Goal: Task Accomplishment & Management: Complete application form

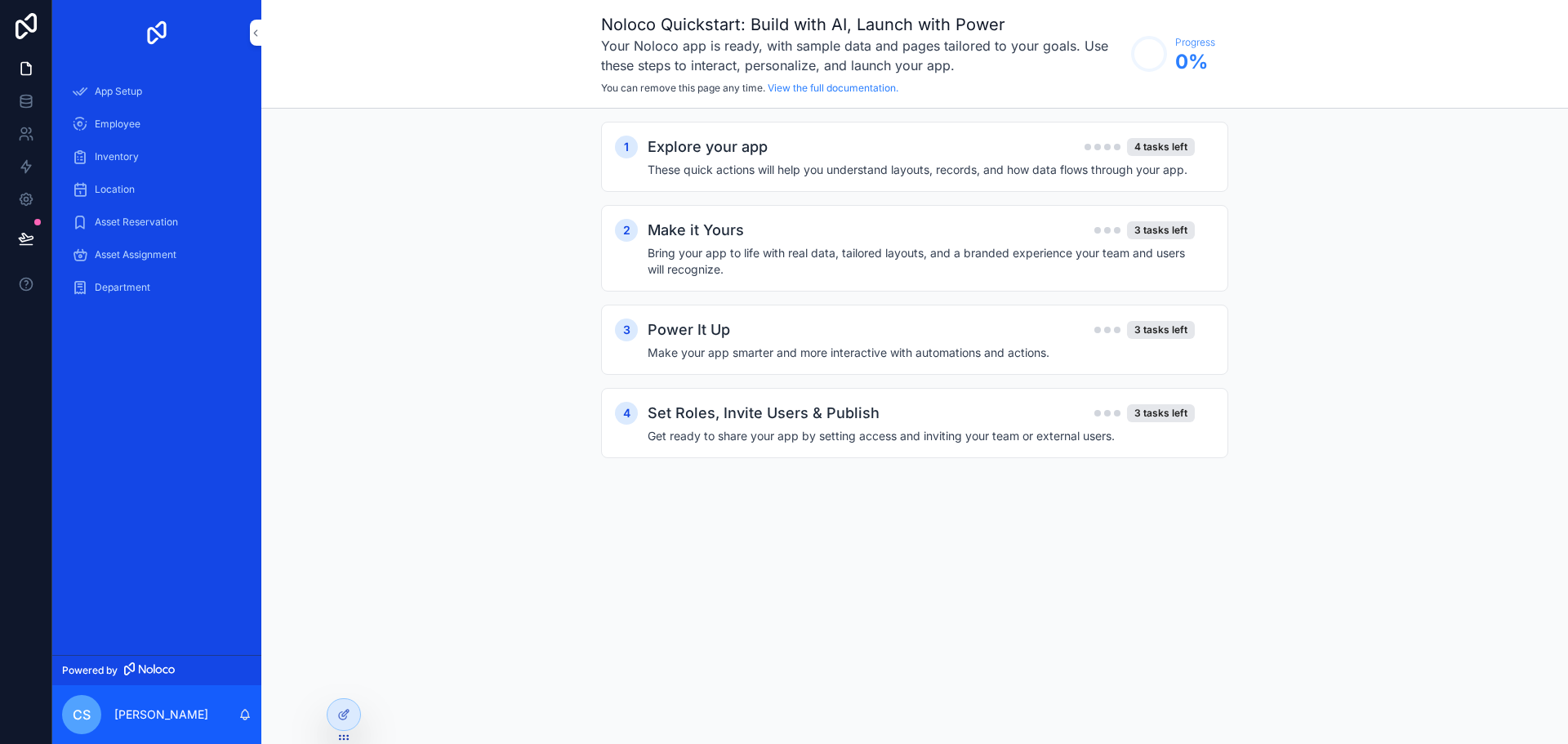
click at [1026, 162] on h4 "These quick actions will help you understand layouts, records, and how data flo…" at bounding box center [921, 169] width 547 height 16
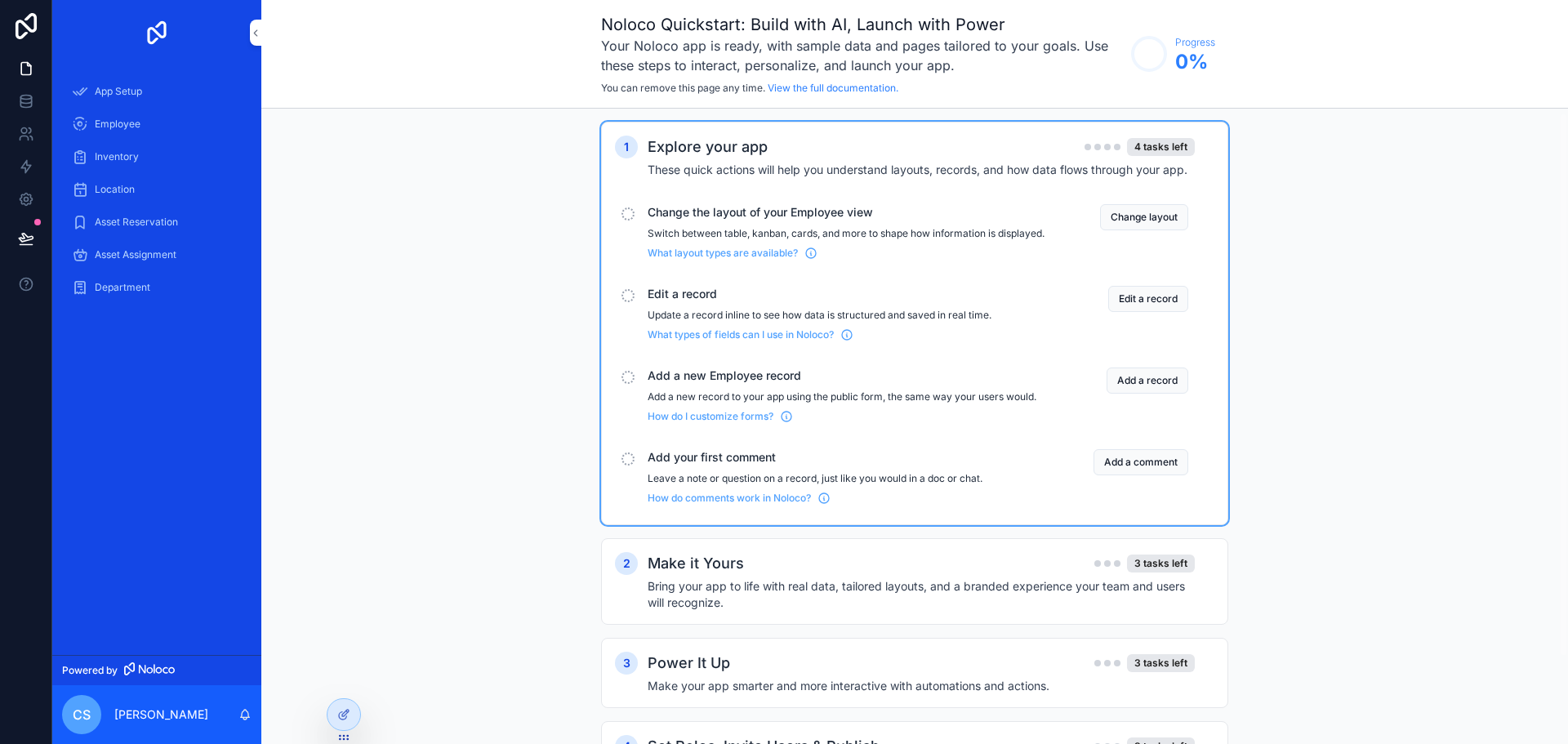
scroll to position [82, 0]
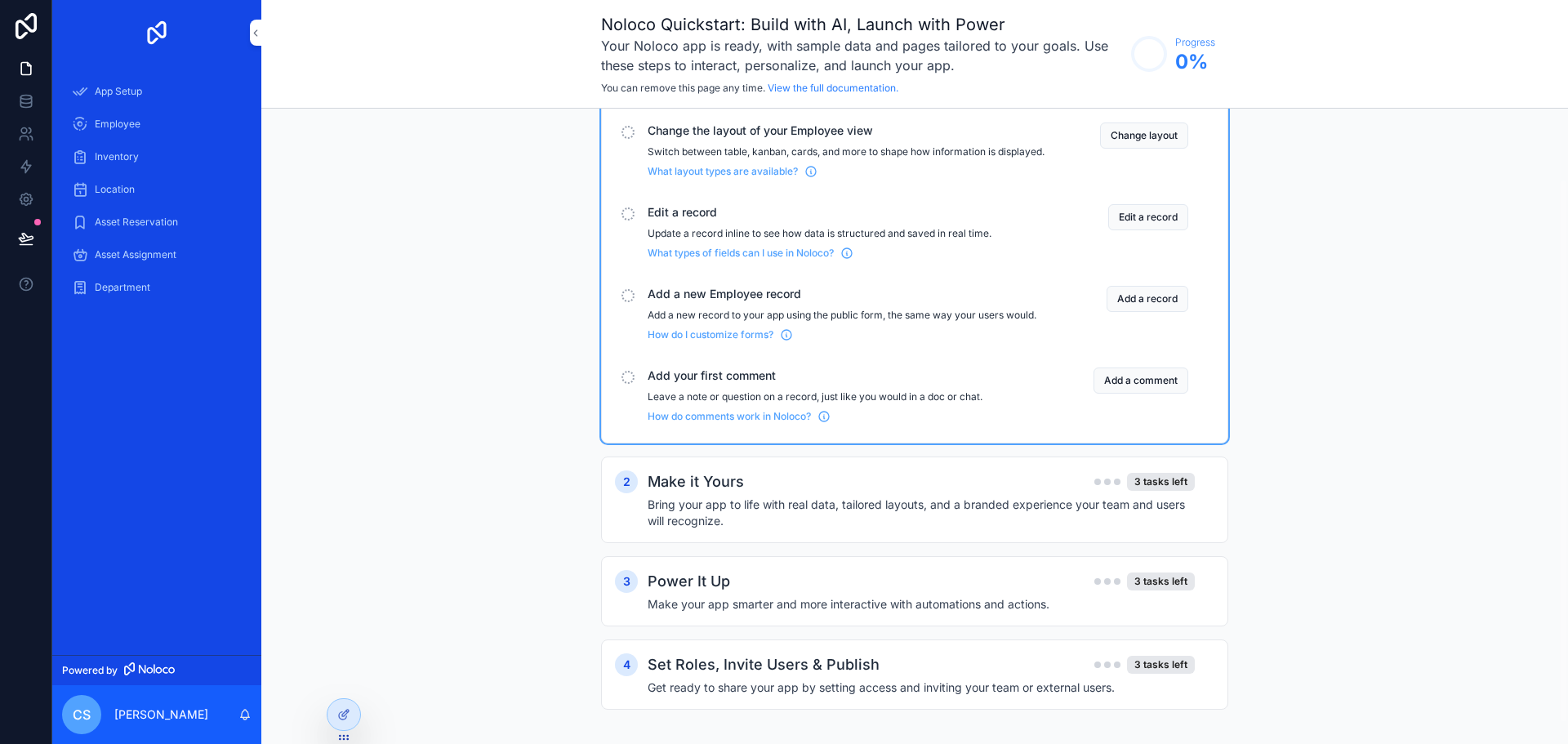
click at [632, 129] on div "scrollable content" at bounding box center [628, 131] width 13 height 13
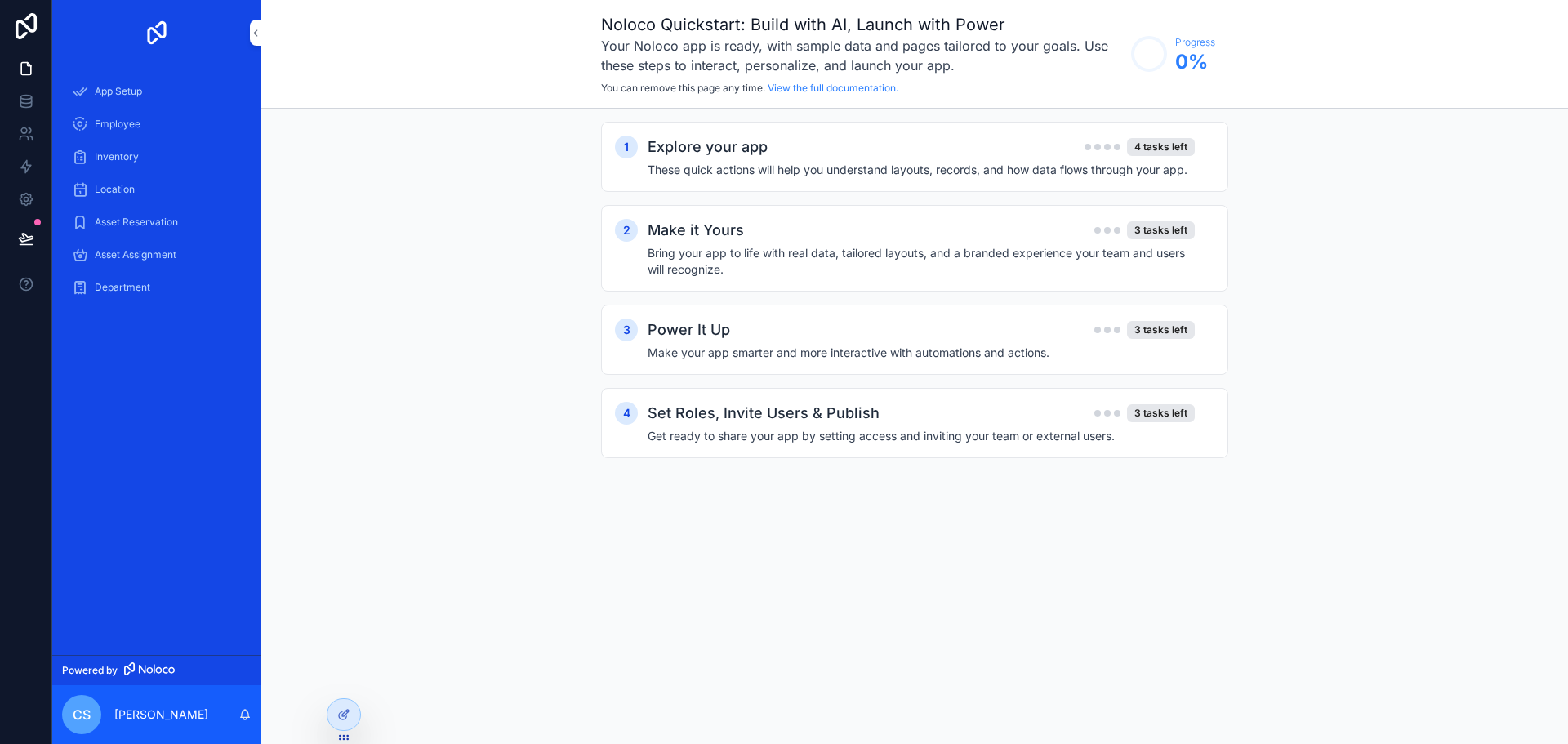
click at [629, 154] on div "1" at bounding box center [626, 147] width 23 height 23
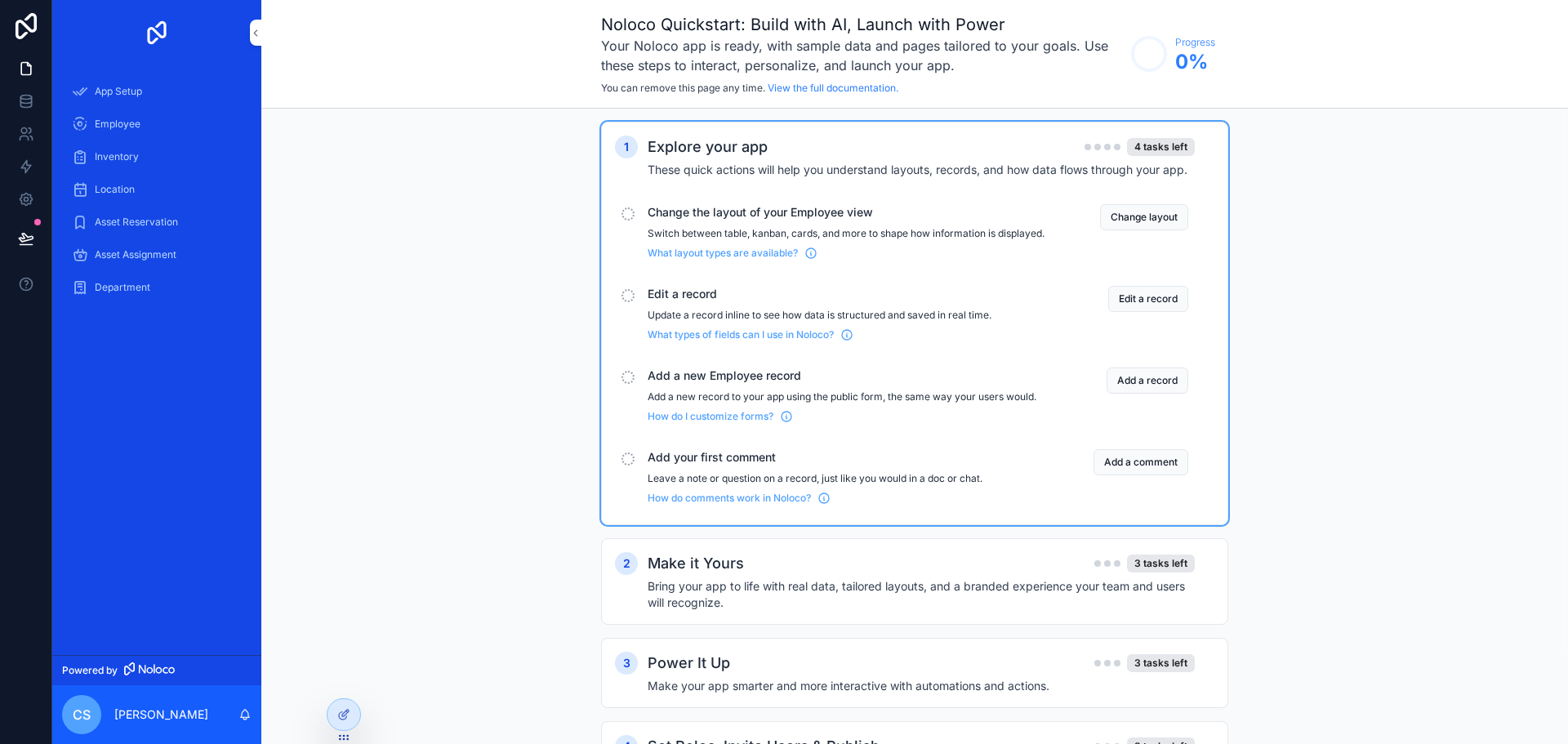
click at [739, 259] on span "What layout types are available?" at bounding box center [722, 253] width 150 height 13
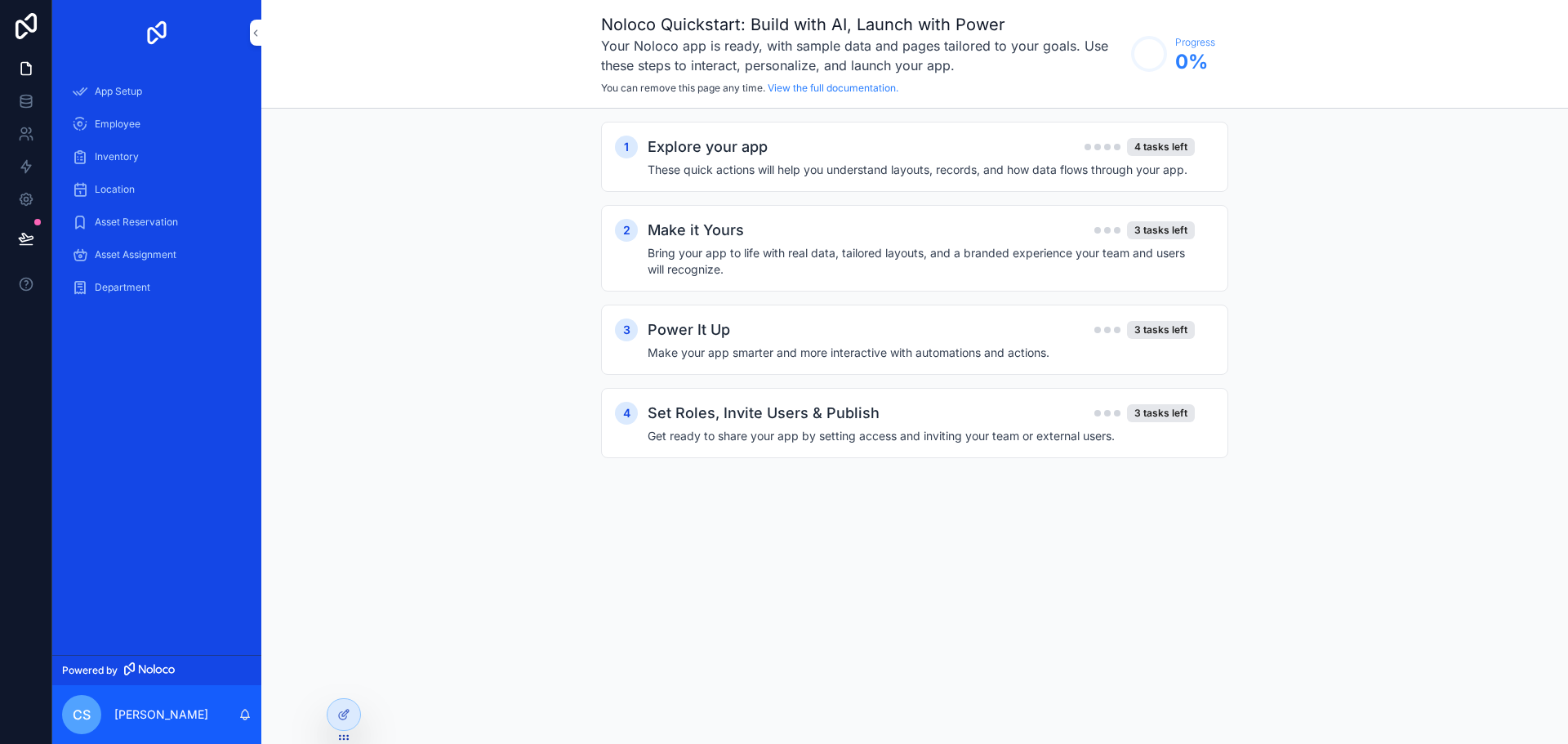
click at [1031, 156] on div "Explore your app 4 tasks left" at bounding box center [921, 147] width 547 height 23
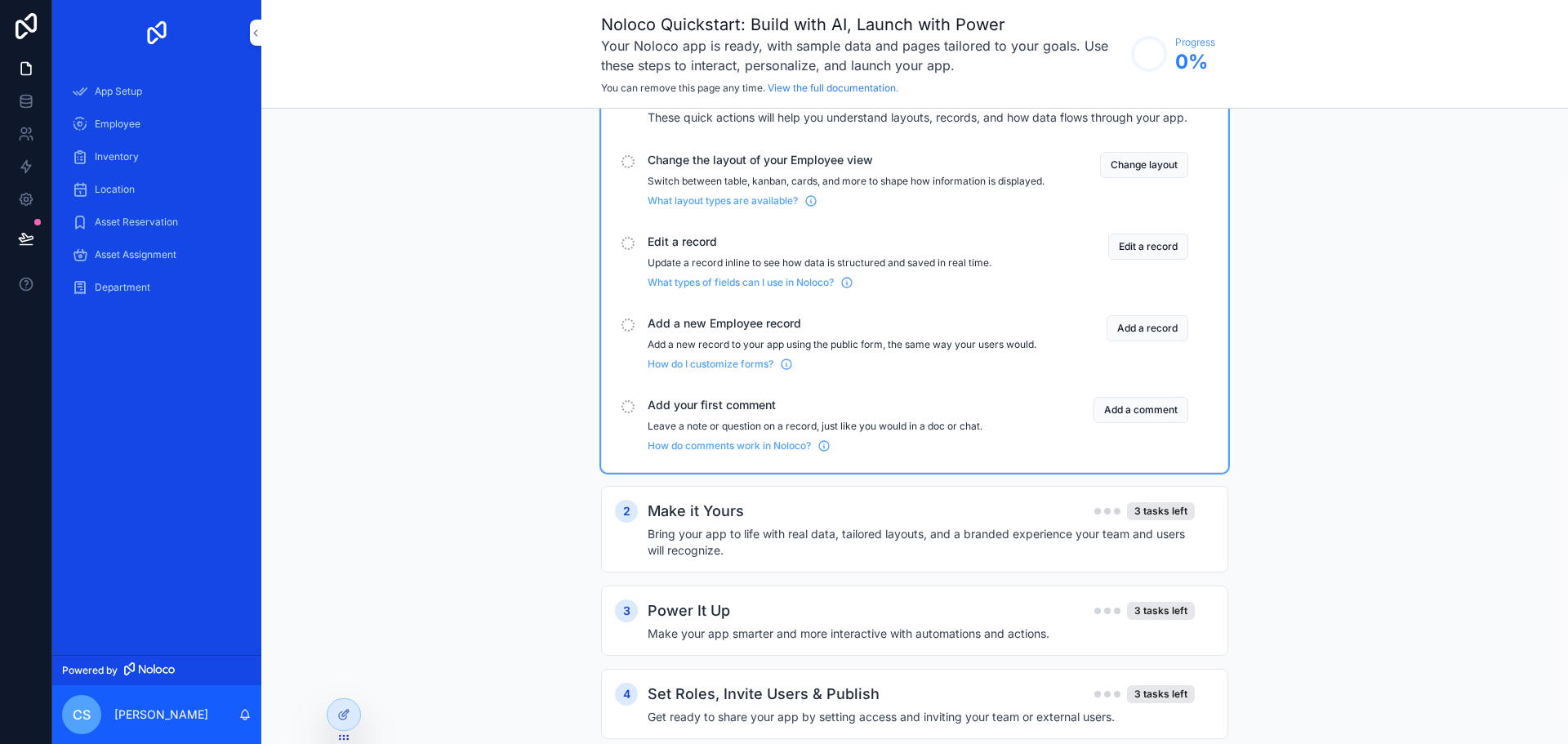
scroll to position [82, 0]
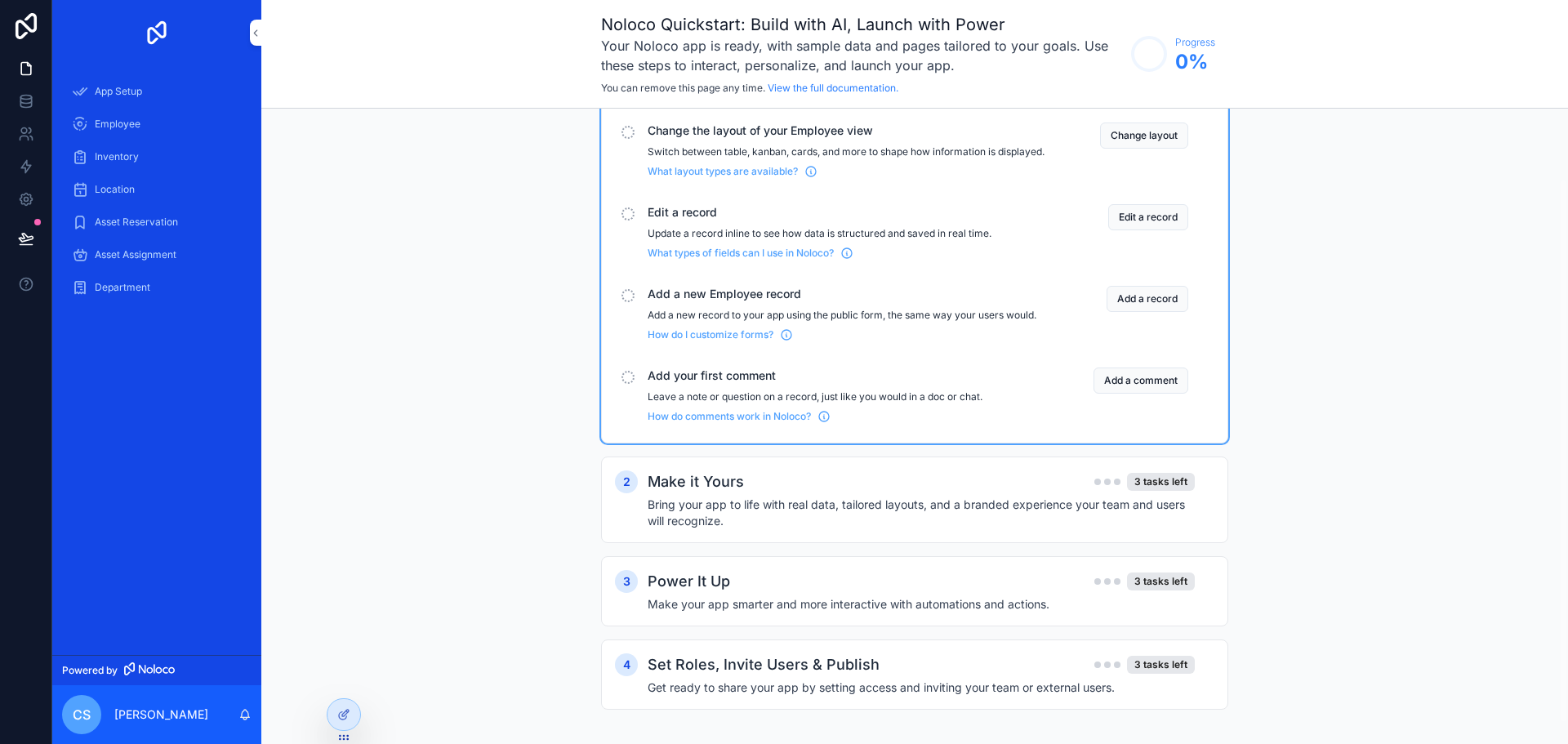
click at [852, 517] on h4 "Bring your app to life with real data, tailored layouts, and a branded experien…" at bounding box center [921, 513] width 547 height 33
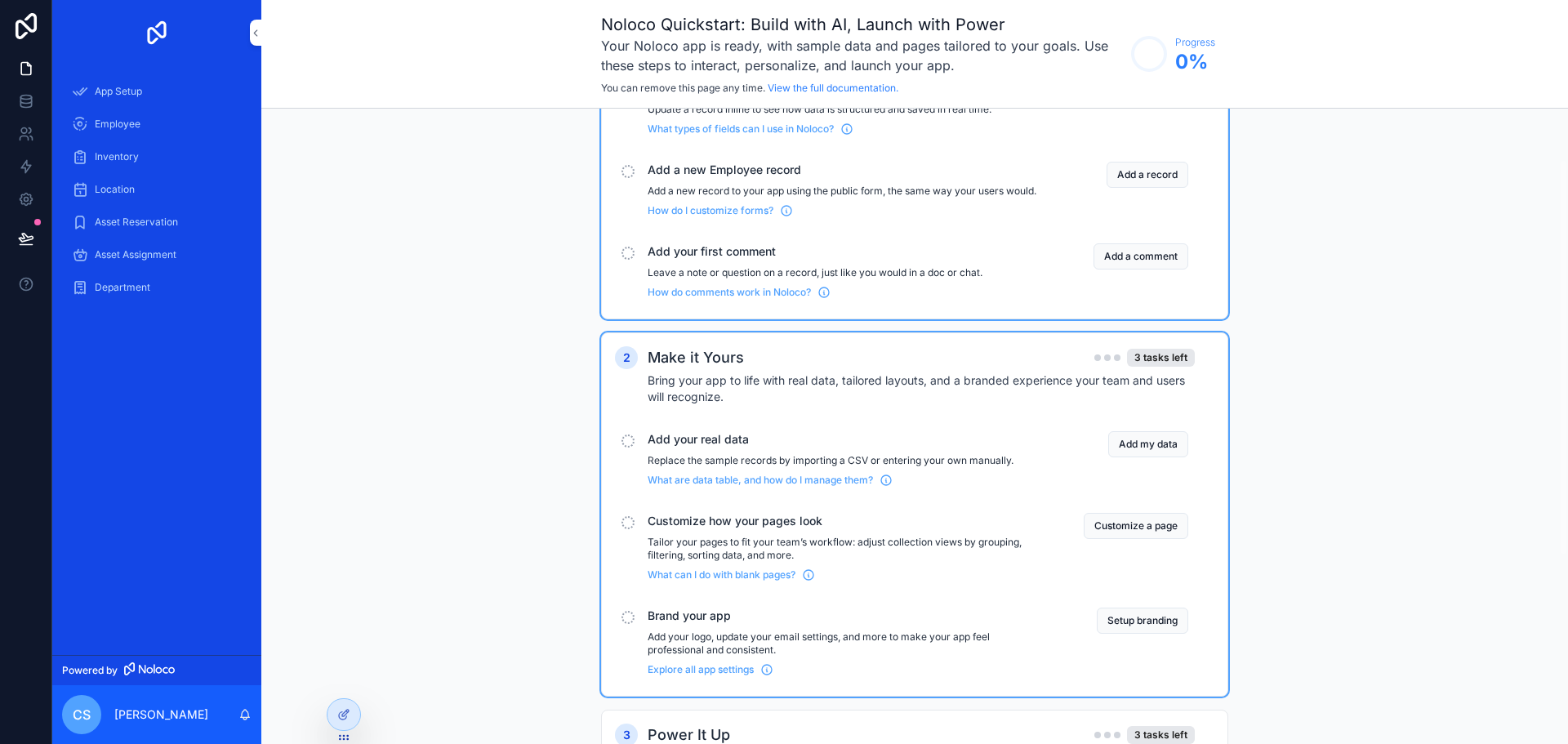
scroll to position [384, 0]
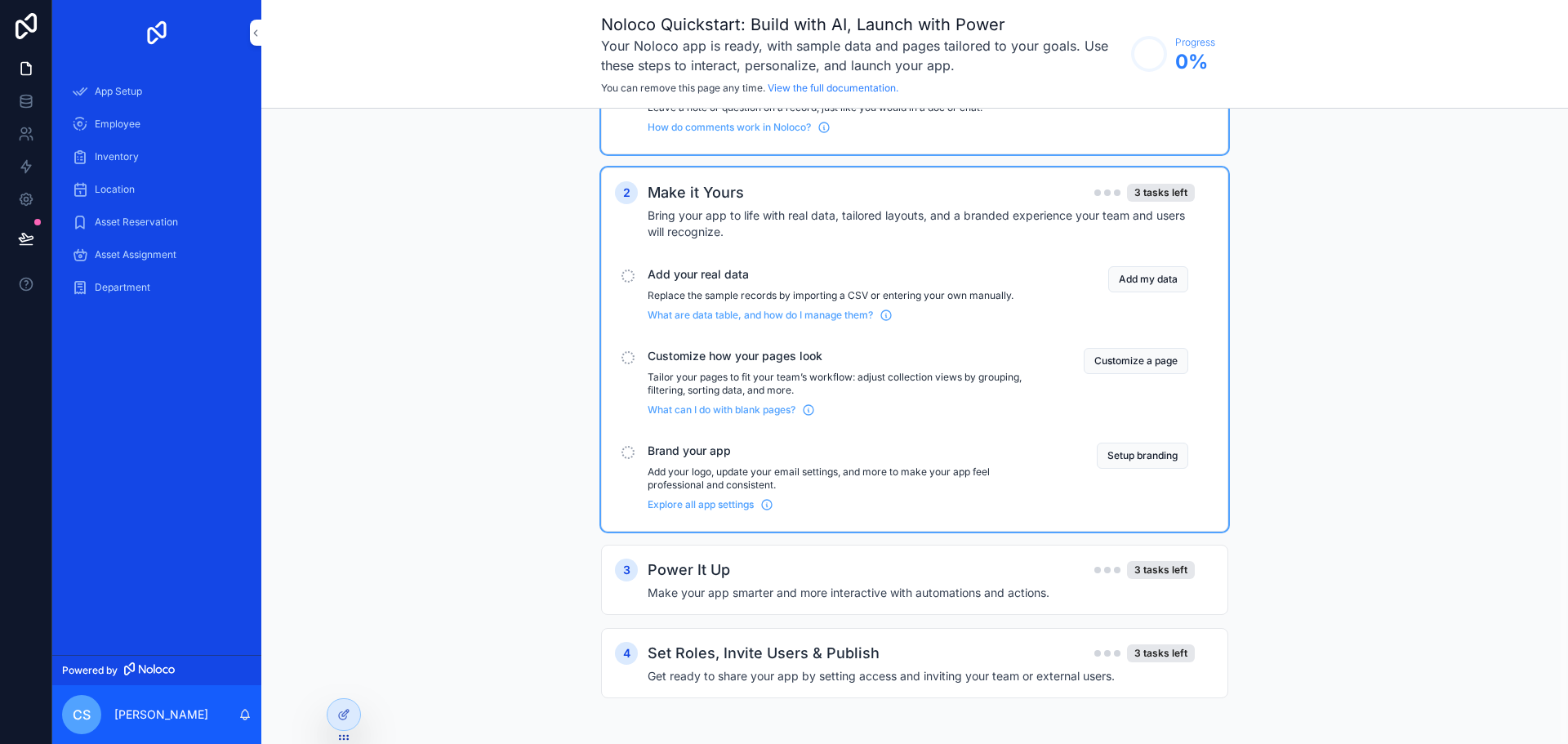
click at [827, 596] on h4 "Make your app smarter and more interactive with automations and actions." at bounding box center [921, 593] width 547 height 16
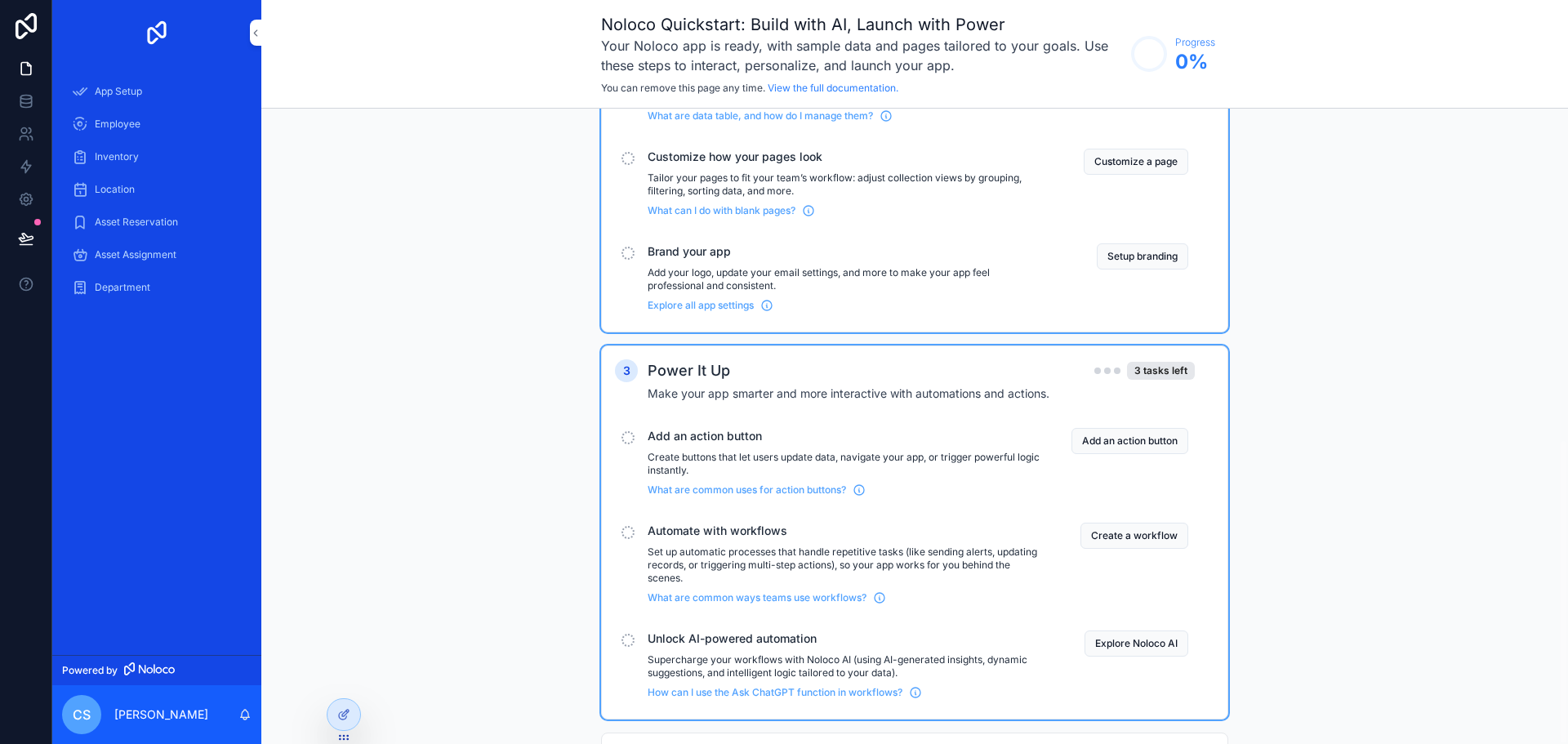
scroll to position [688, 0]
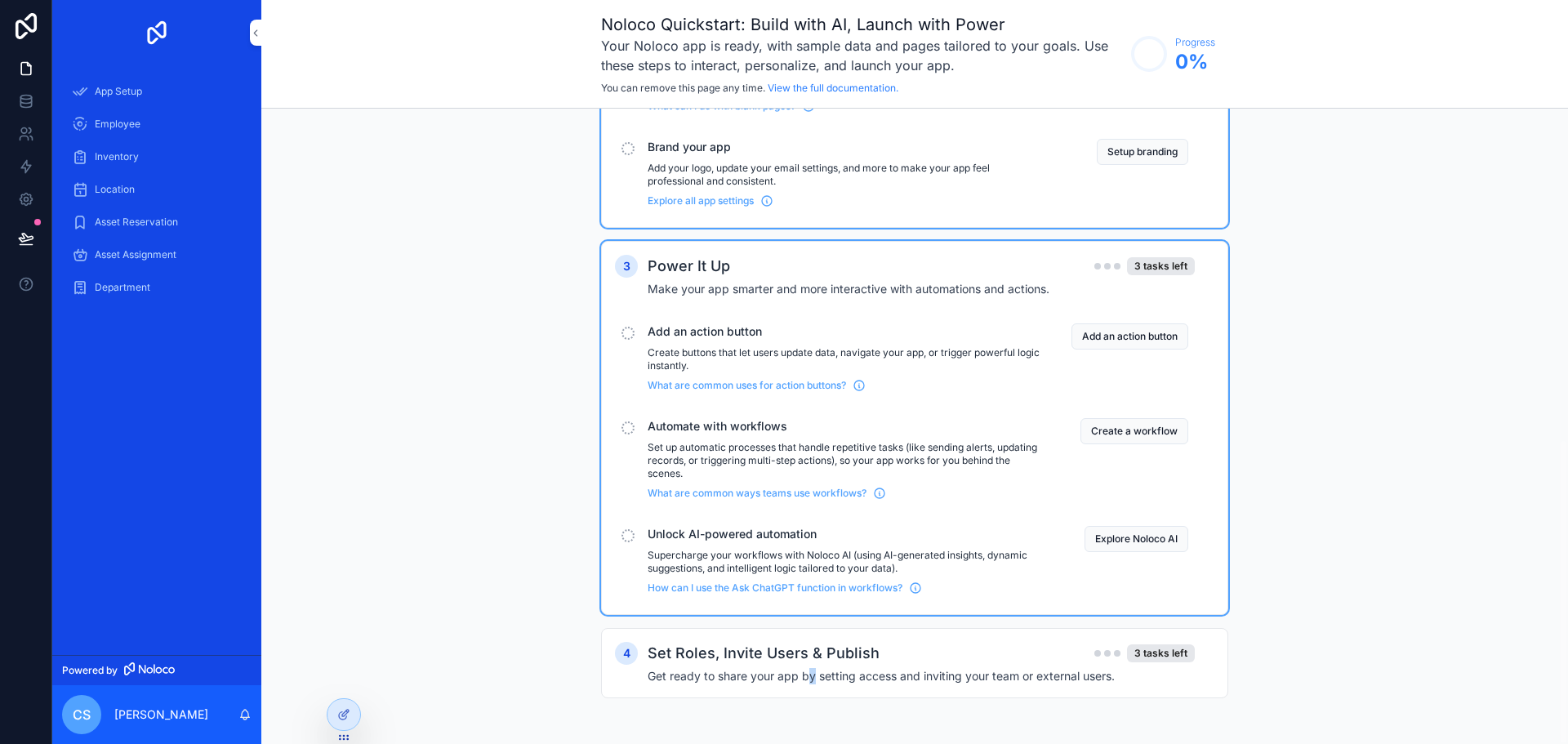
click at [811, 668] on h4 "Get ready to share your app by setting access and inviting your team or externa…" at bounding box center [921, 676] width 547 height 16
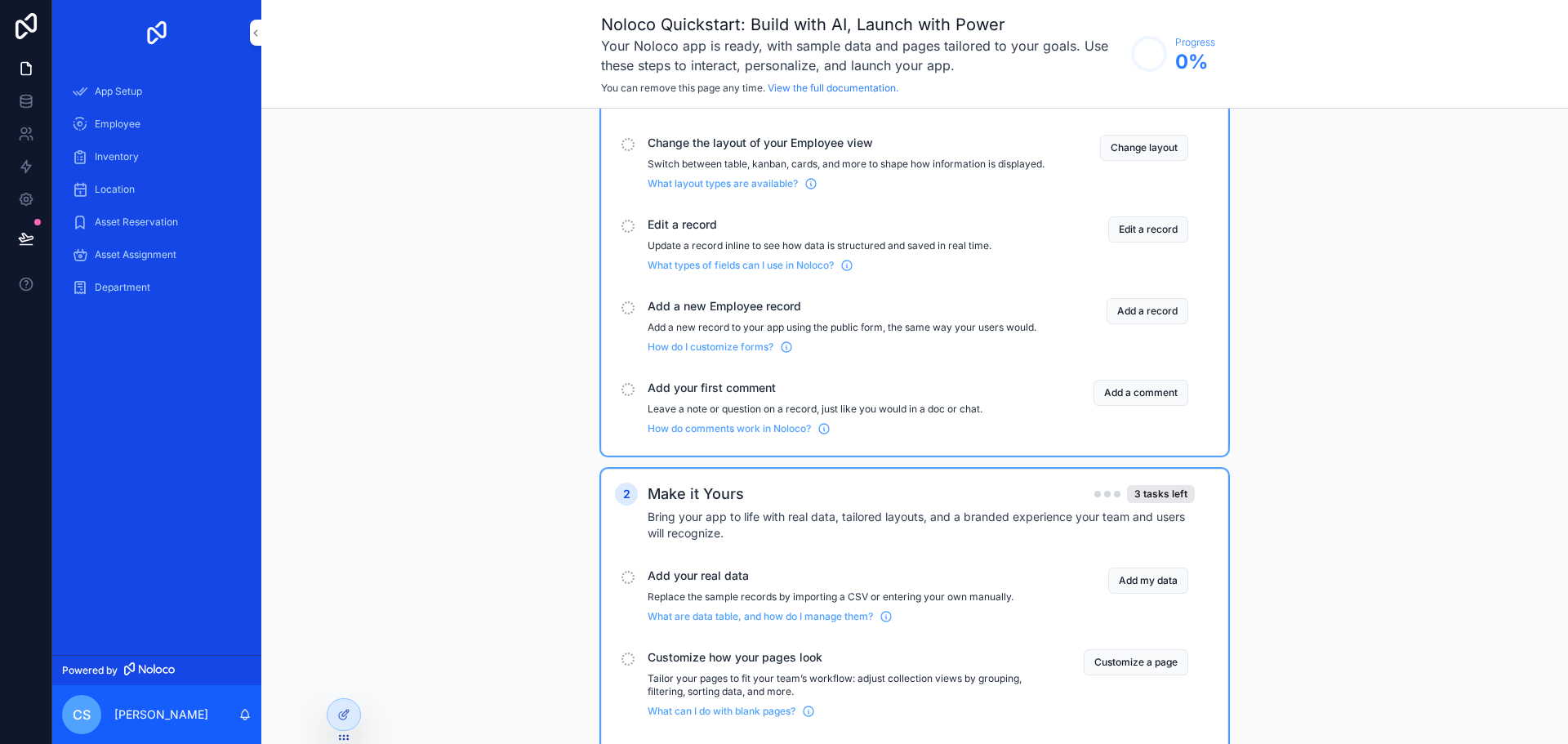
scroll to position [0, 0]
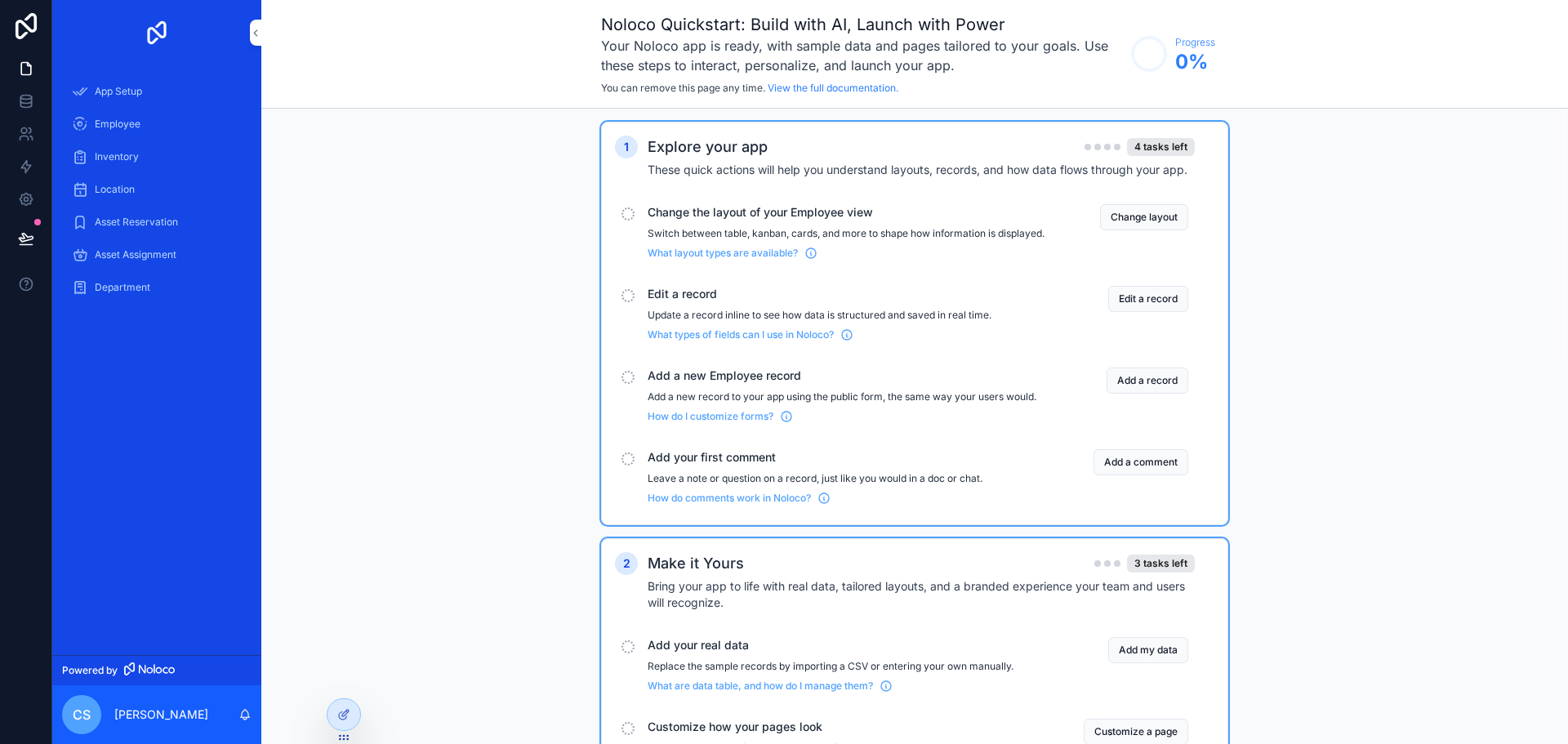
click at [153, 96] on div "App Setup" at bounding box center [157, 91] width 170 height 26
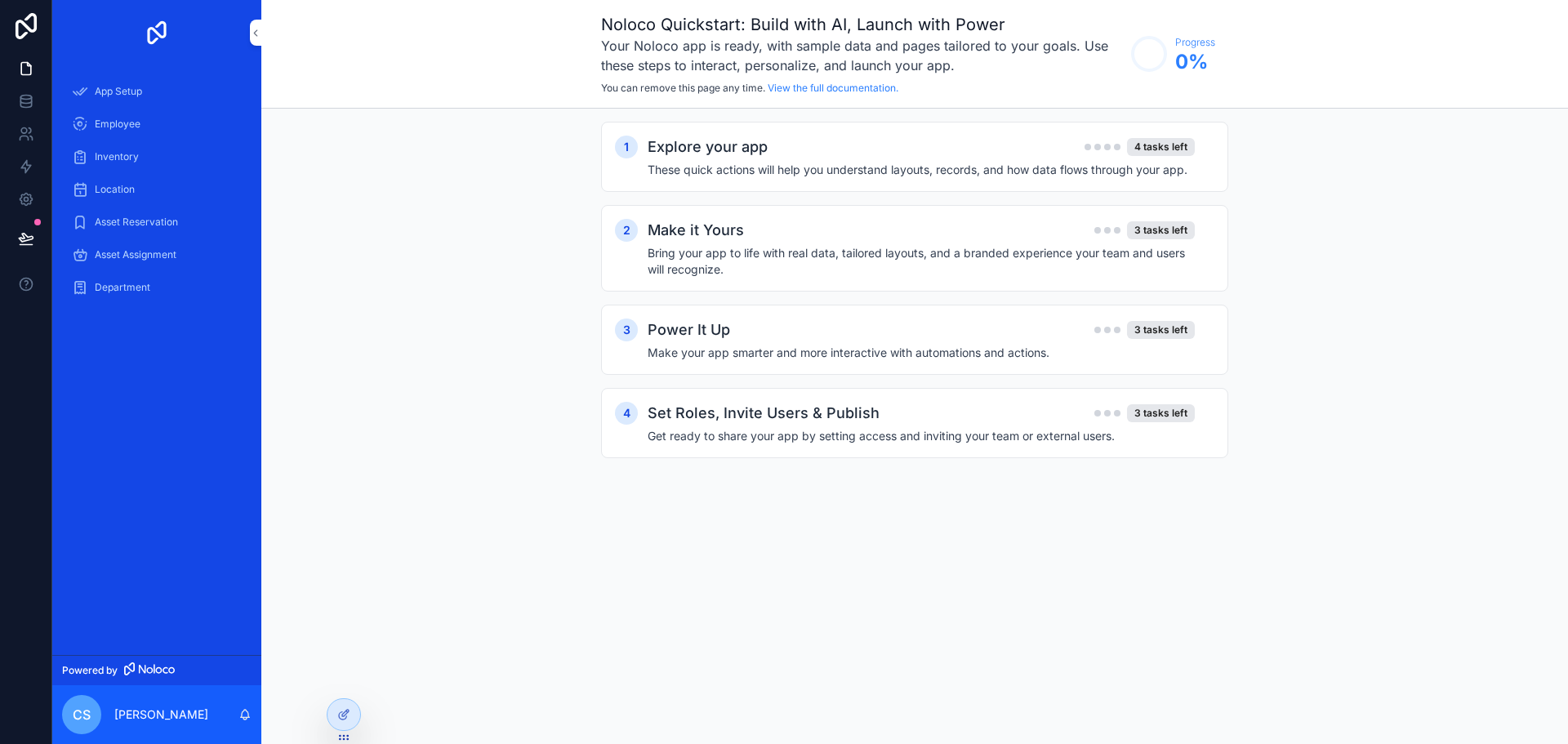
click at [141, 131] on div "Employee" at bounding box center [157, 124] width 170 height 26
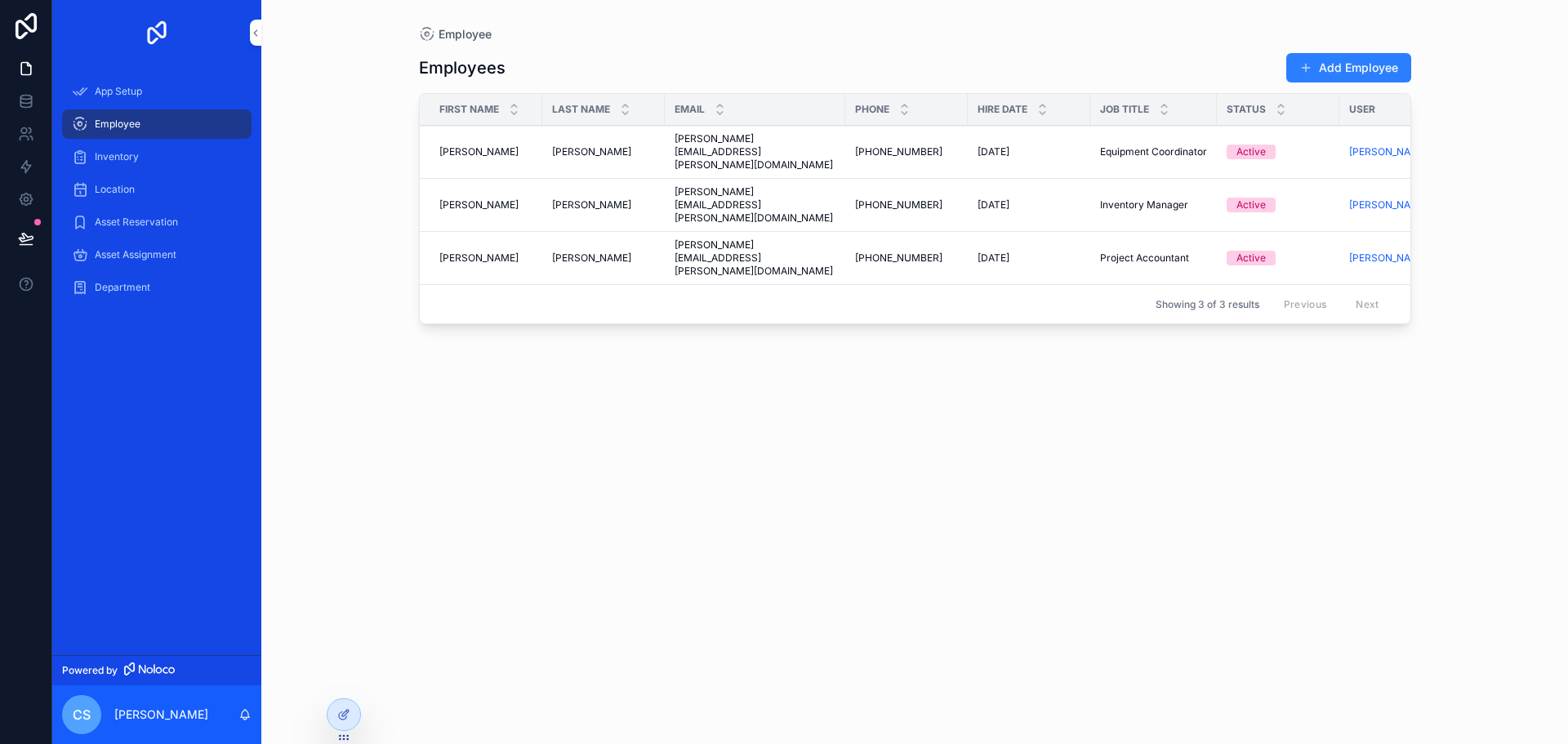
click at [125, 156] on span "Inventory" at bounding box center [116, 156] width 44 height 13
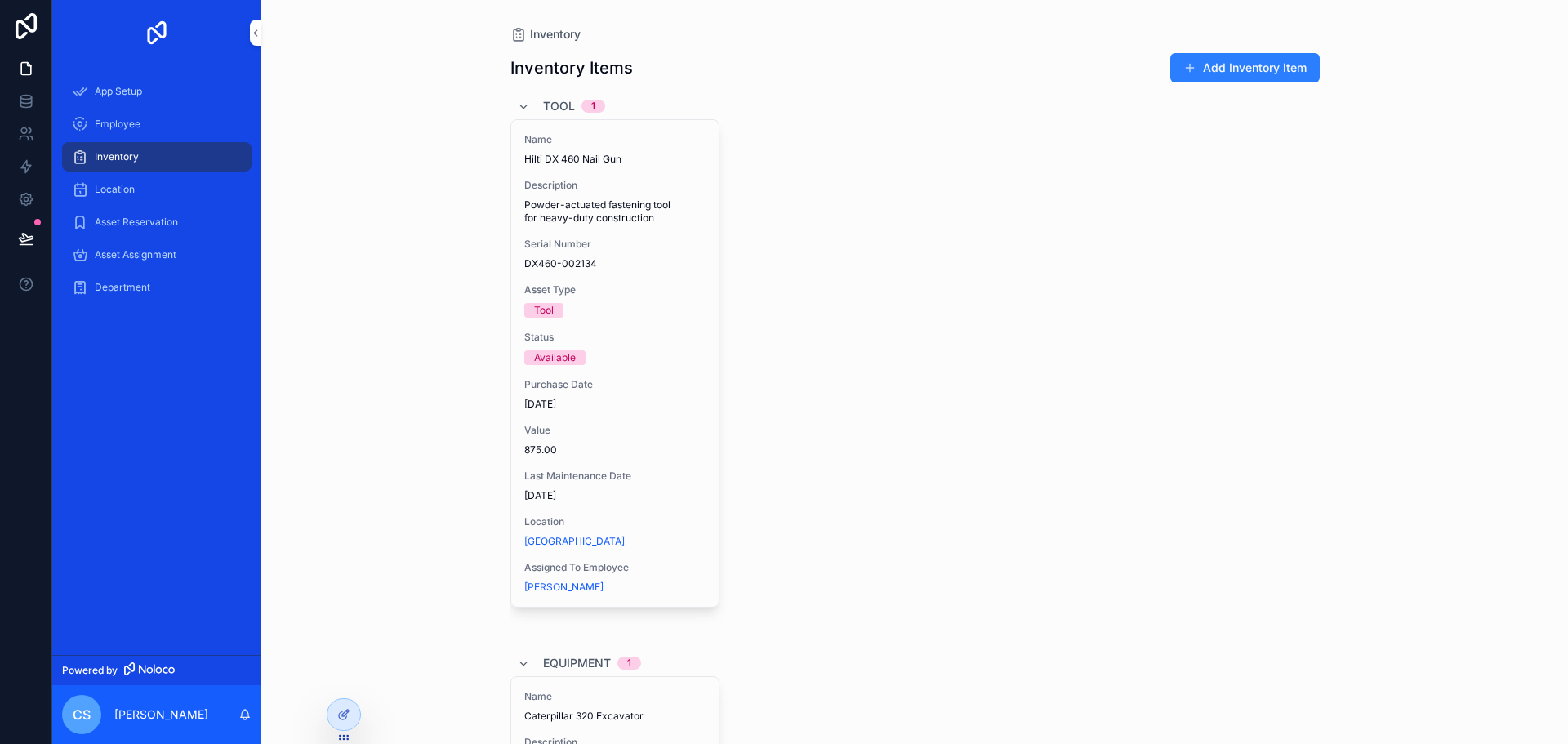
click at [1200, 78] on button "Add Inventory Item" at bounding box center [1245, 68] width 149 height 29
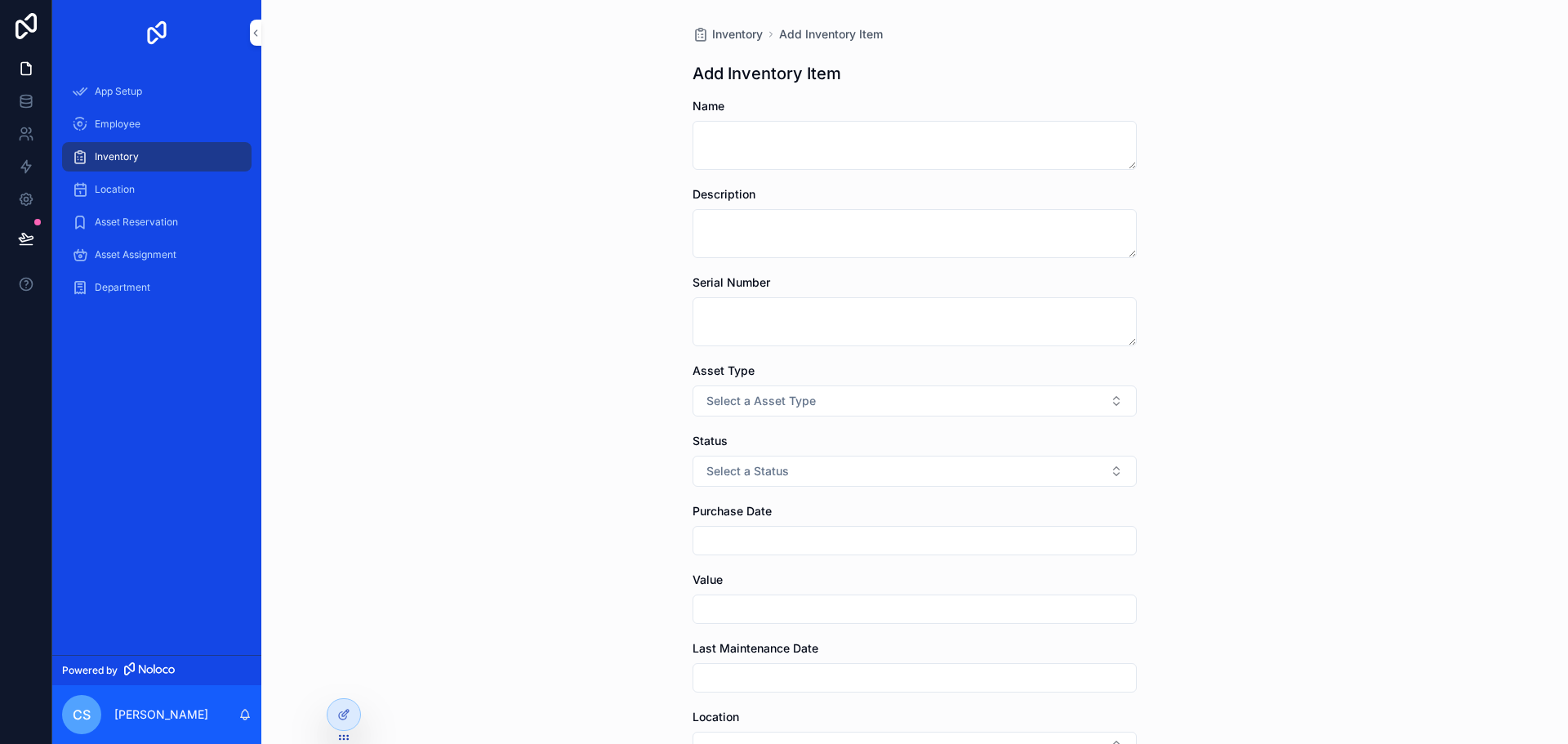
click at [778, 179] on form "Name Description Serial Number Asset Type Select a Asset Type Status Select a S…" at bounding box center [914, 542] width 444 height 889
click at [773, 167] on textarea "scrollable content" at bounding box center [914, 145] width 444 height 49
type textarea "*********"
type textarea "**********"
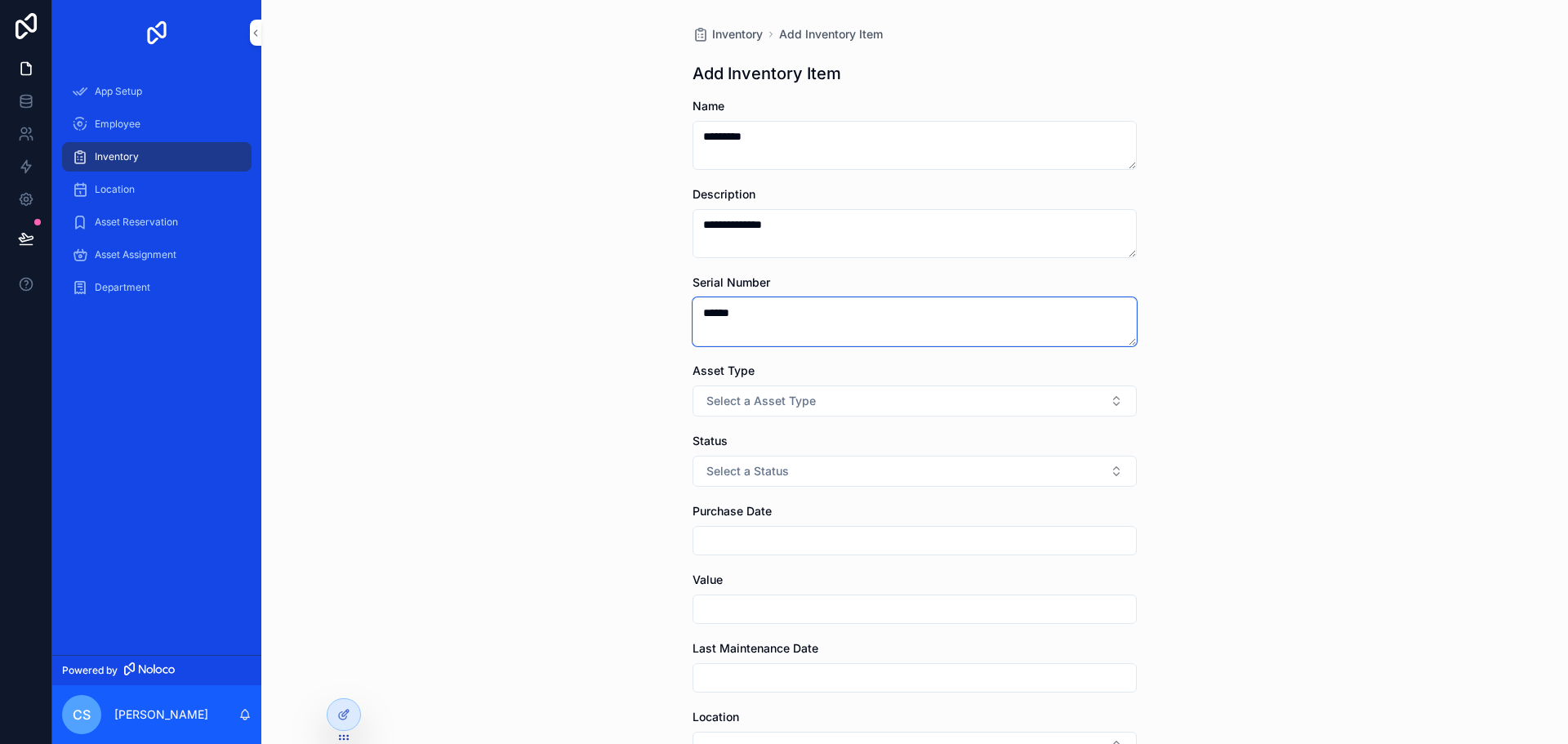
type textarea "******"
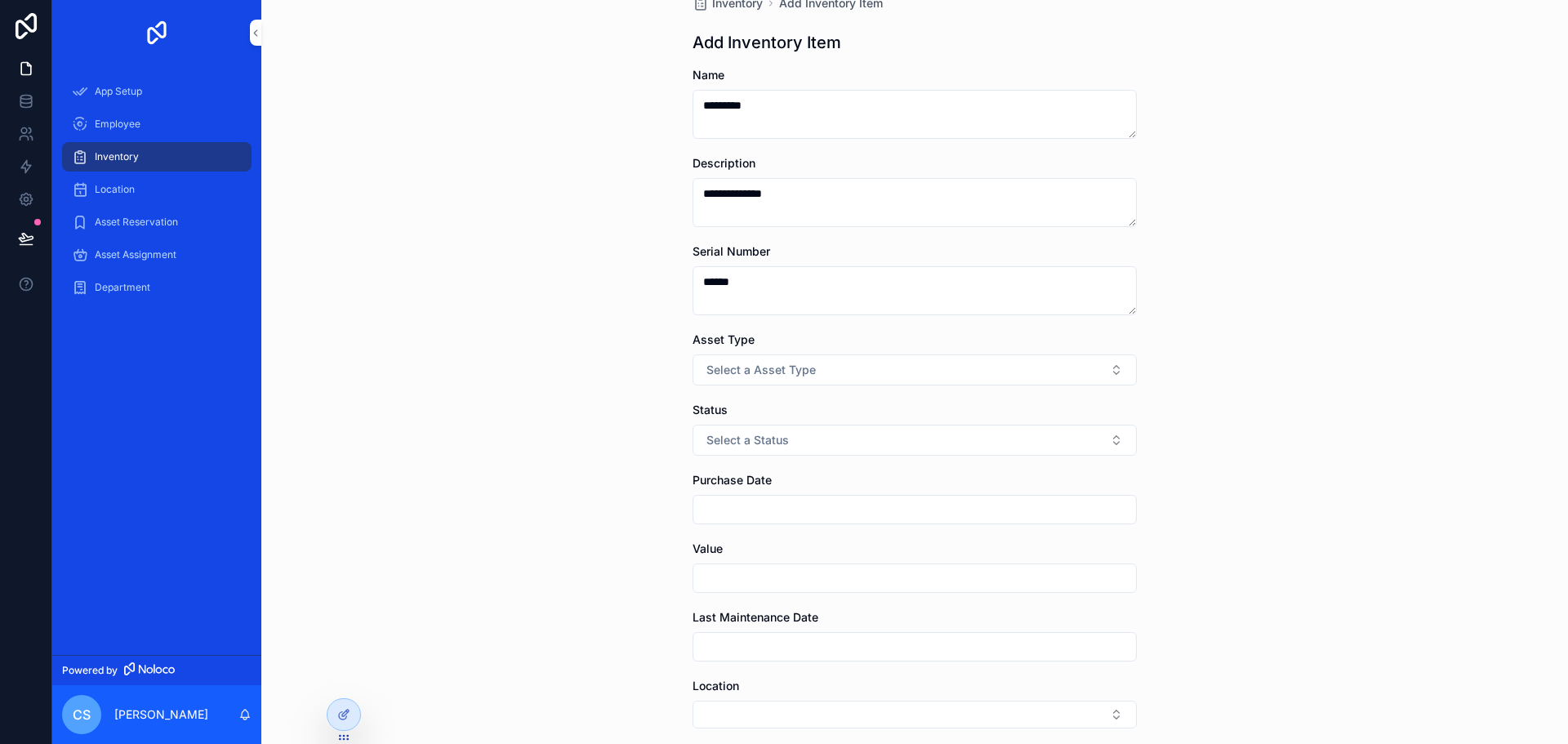
scroll to position [33, 0]
click at [781, 376] on button "Select a Asset Type" at bounding box center [914, 369] width 444 height 31
click at [829, 435] on div "Tool" at bounding box center [821, 433] width 20 height 15
click at [766, 442] on span "Select a Status" at bounding box center [748, 438] width 82 height 16
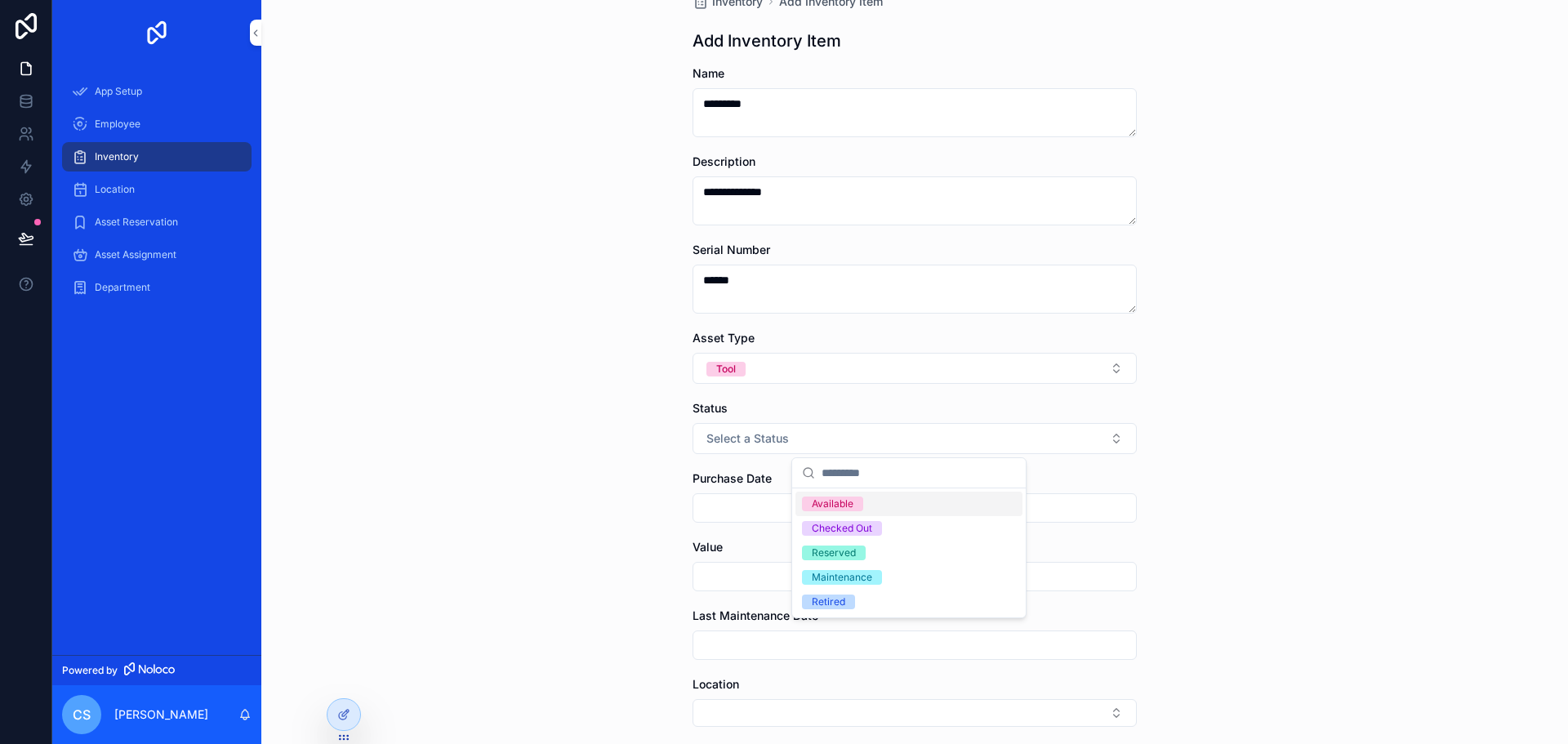
click at [812, 507] on div "Available" at bounding box center [832, 503] width 41 height 15
click at [771, 514] on input "scrollable content" at bounding box center [914, 508] width 442 height 23
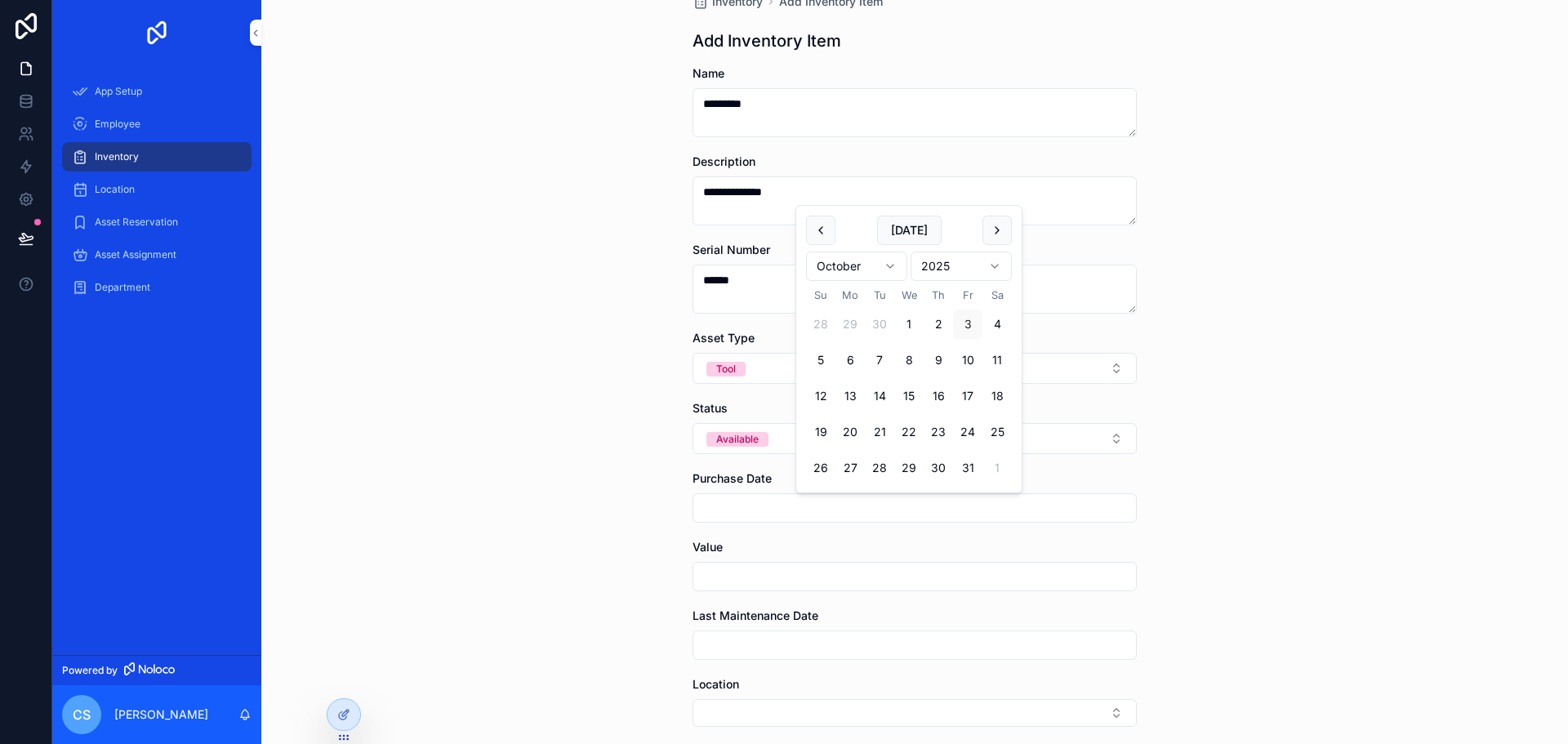
click at [939, 325] on button "2" at bounding box center [938, 324] width 29 height 29
type input "*********"
click at [741, 574] on input "scrollable content" at bounding box center [914, 576] width 442 height 23
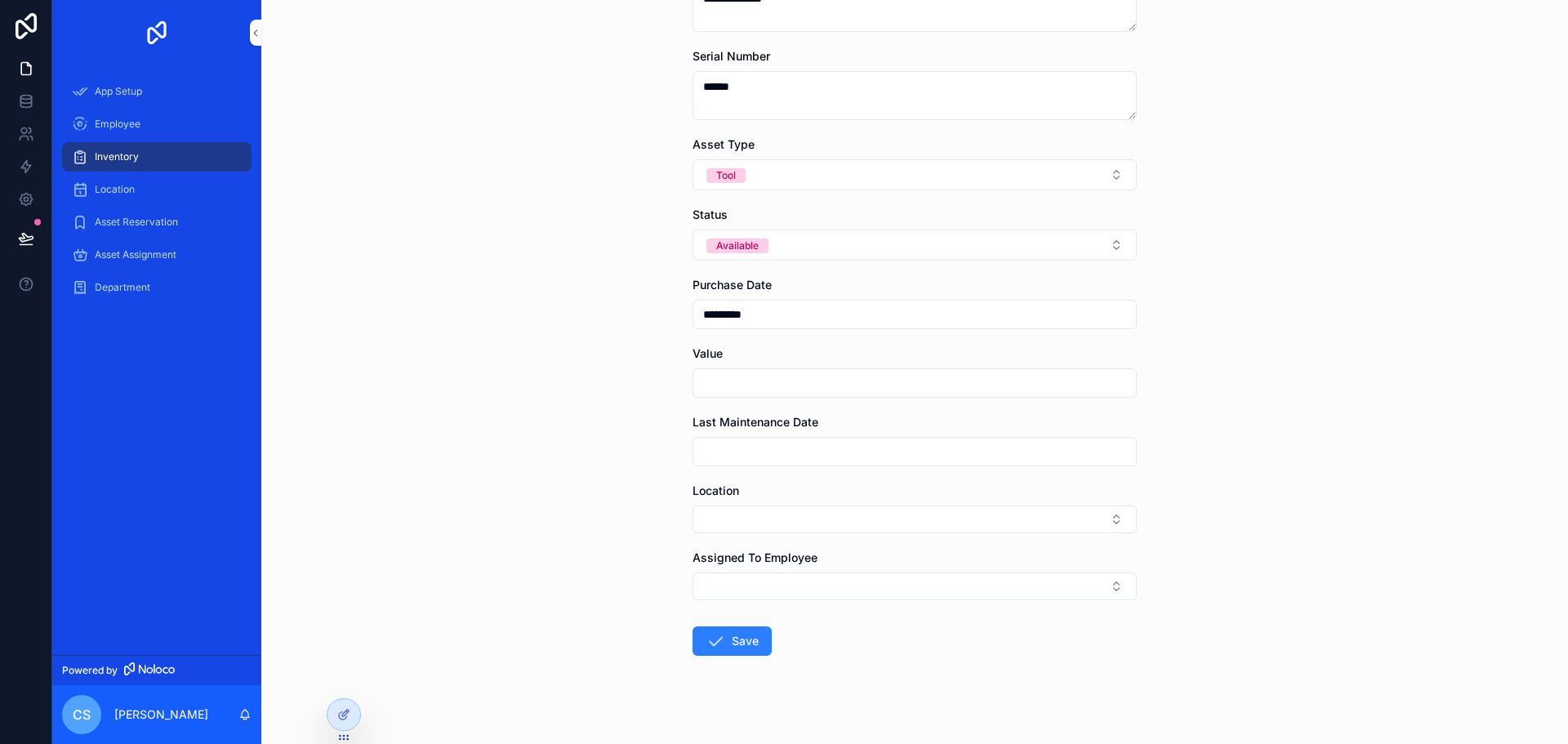
scroll to position [242, 0]
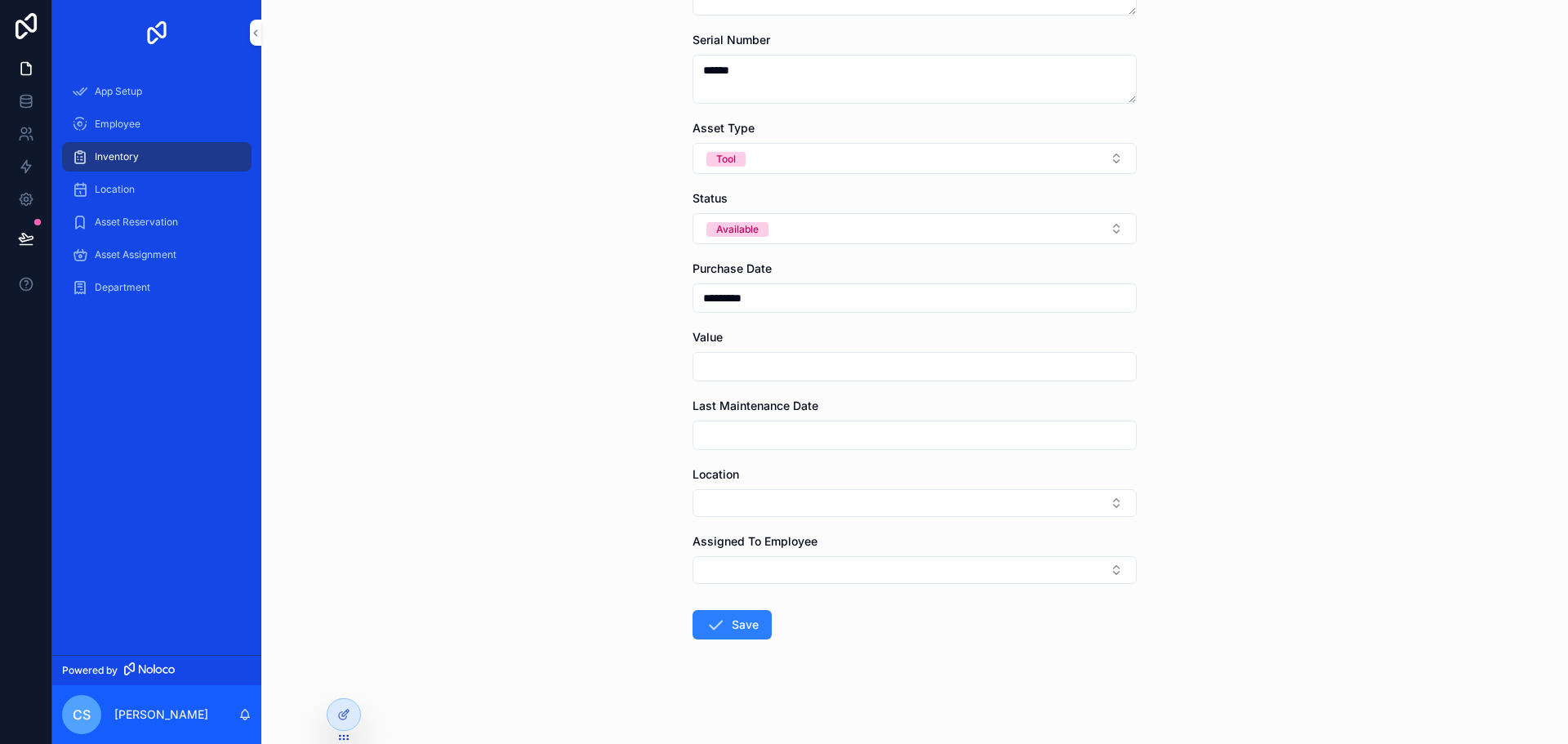
click at [716, 620] on icon "scrollable content" at bounding box center [715, 625] width 20 height 20
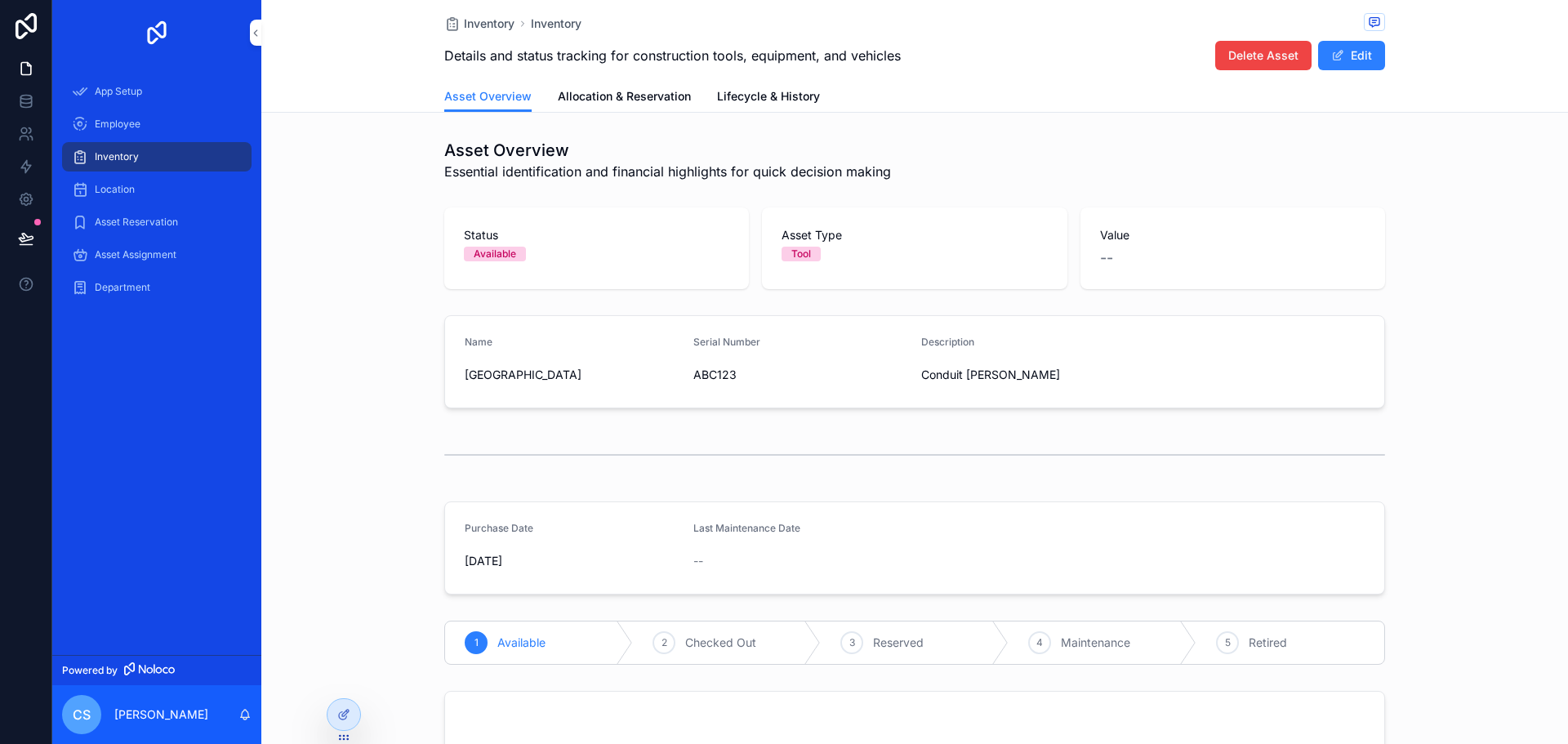
click at [608, 99] on span "Allocation & Reservation" at bounding box center [623, 96] width 133 height 16
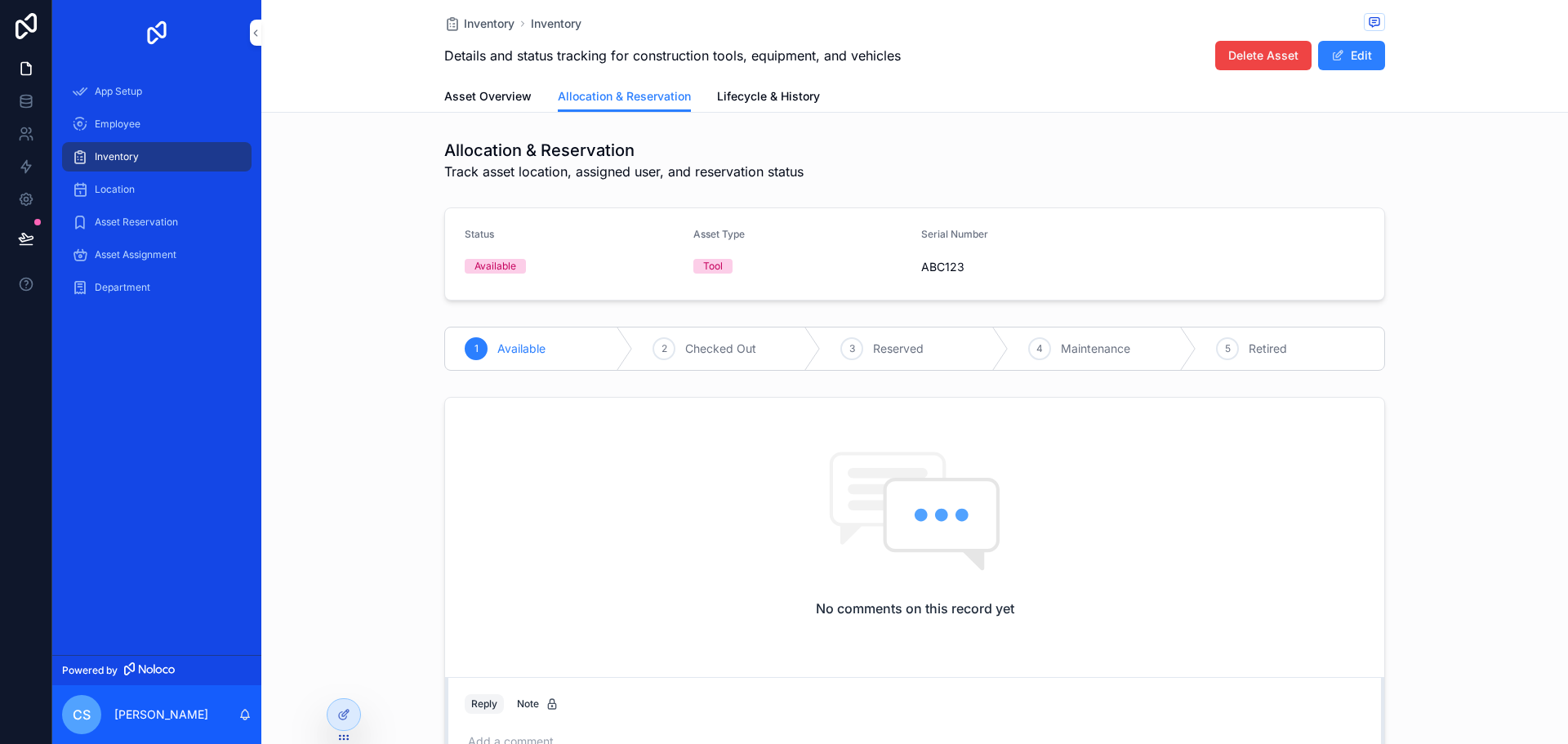
click at [500, 101] on span "Asset Overview" at bounding box center [488, 96] width 88 height 16
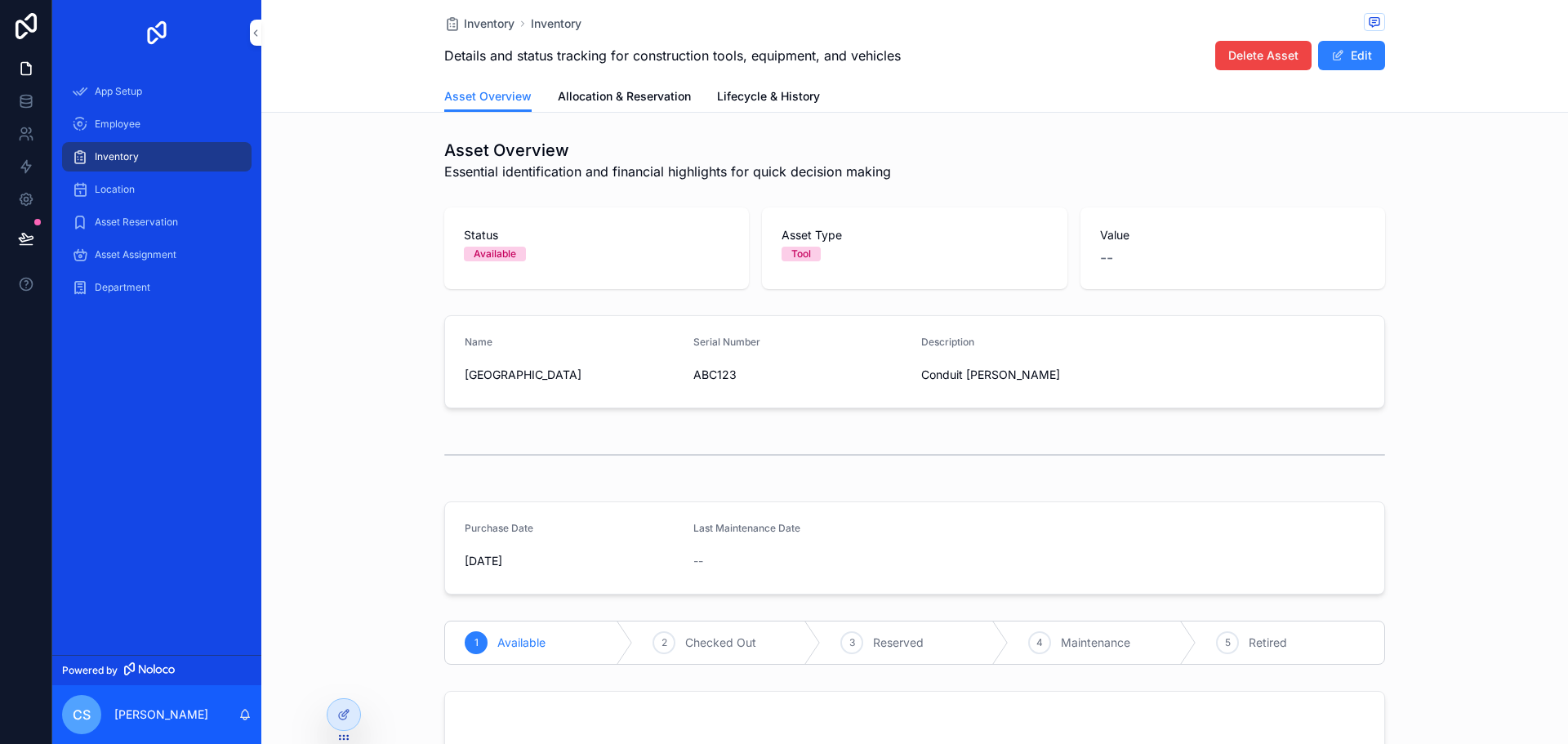
click at [544, 25] on span "Inventory" at bounding box center [556, 23] width 51 height 16
click at [493, 31] on span "Inventory" at bounding box center [489, 23] width 51 height 16
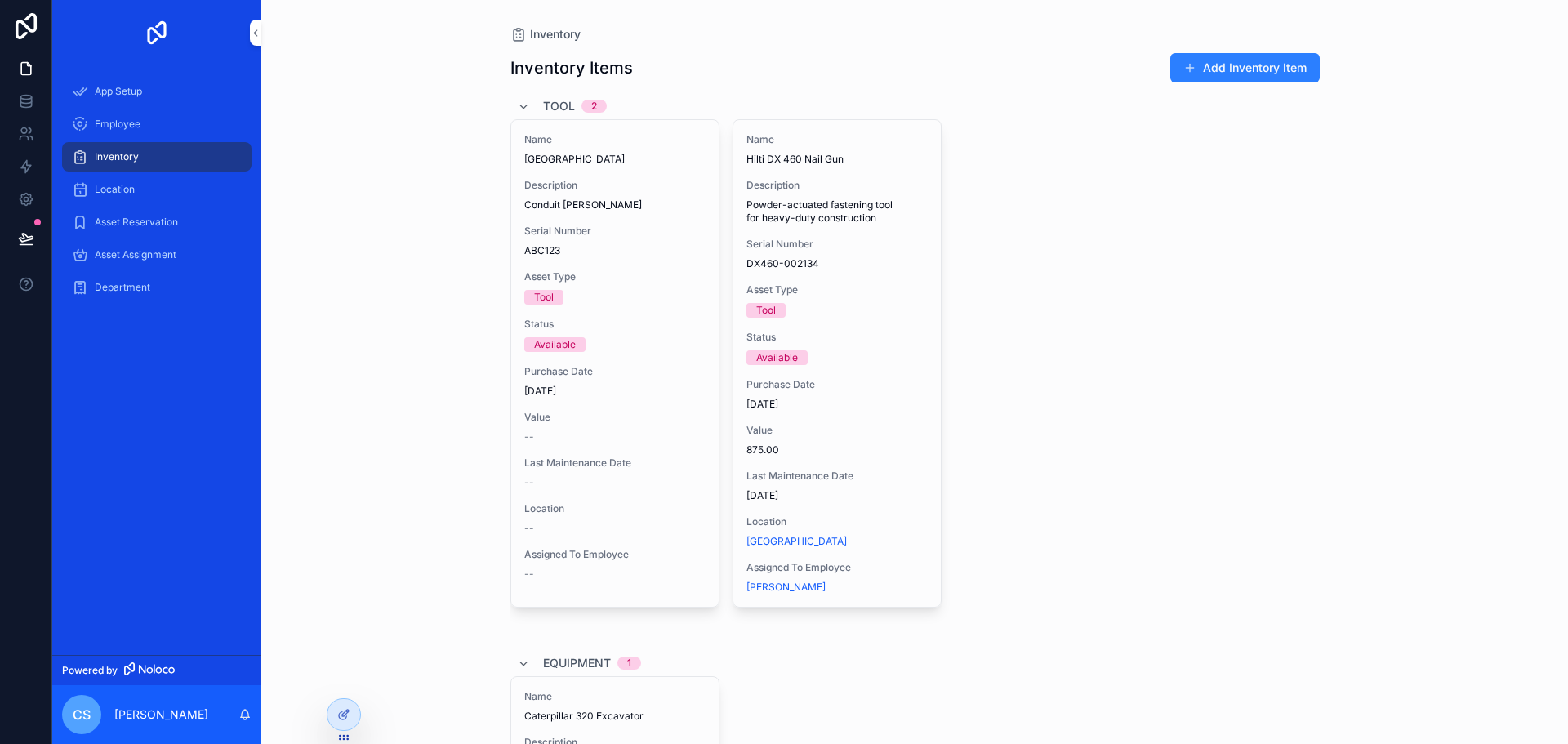
click at [517, 106] on icon "scrollable content" at bounding box center [523, 107] width 13 height 13
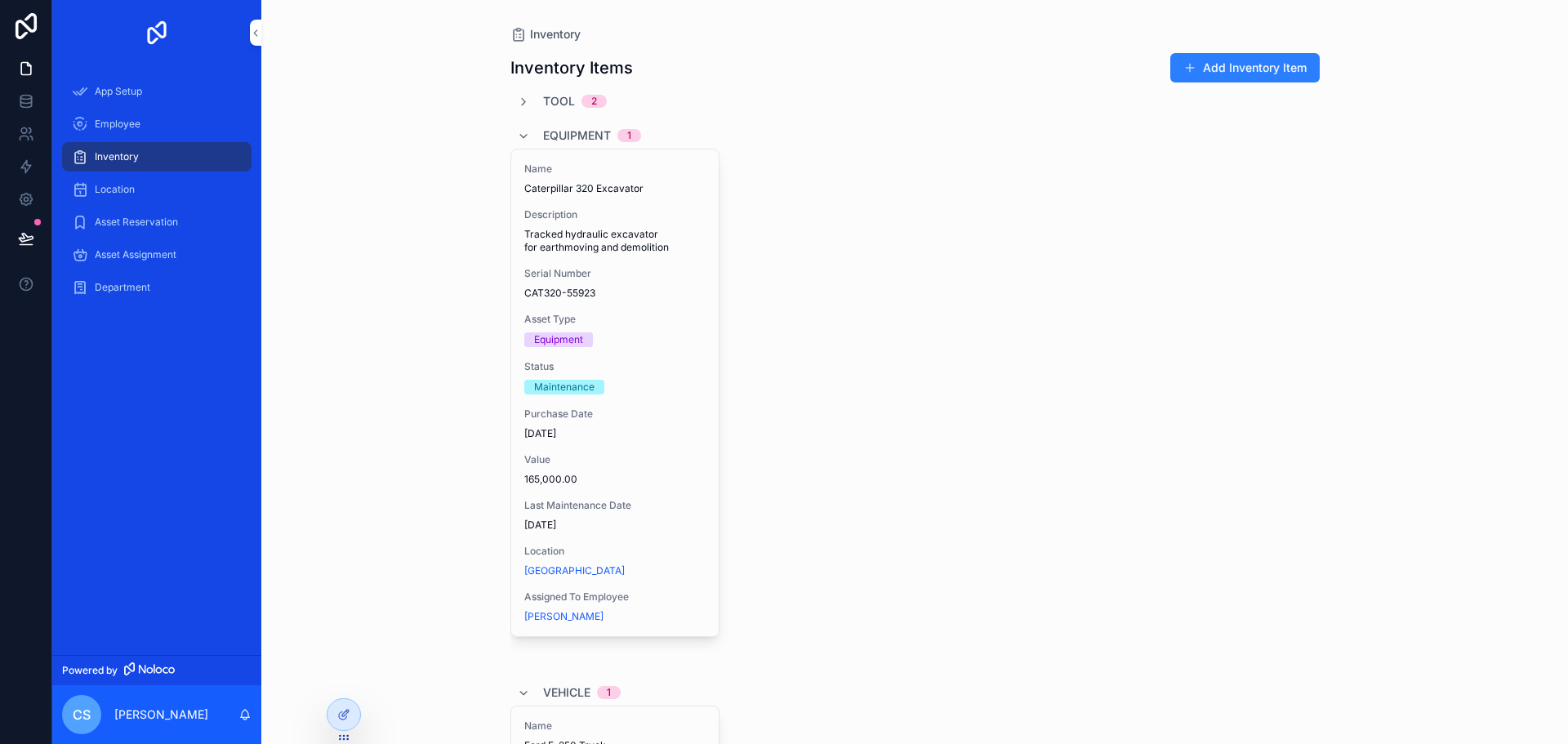
click at [517, 106] on icon "scrollable content" at bounding box center [523, 101] width 13 height 13
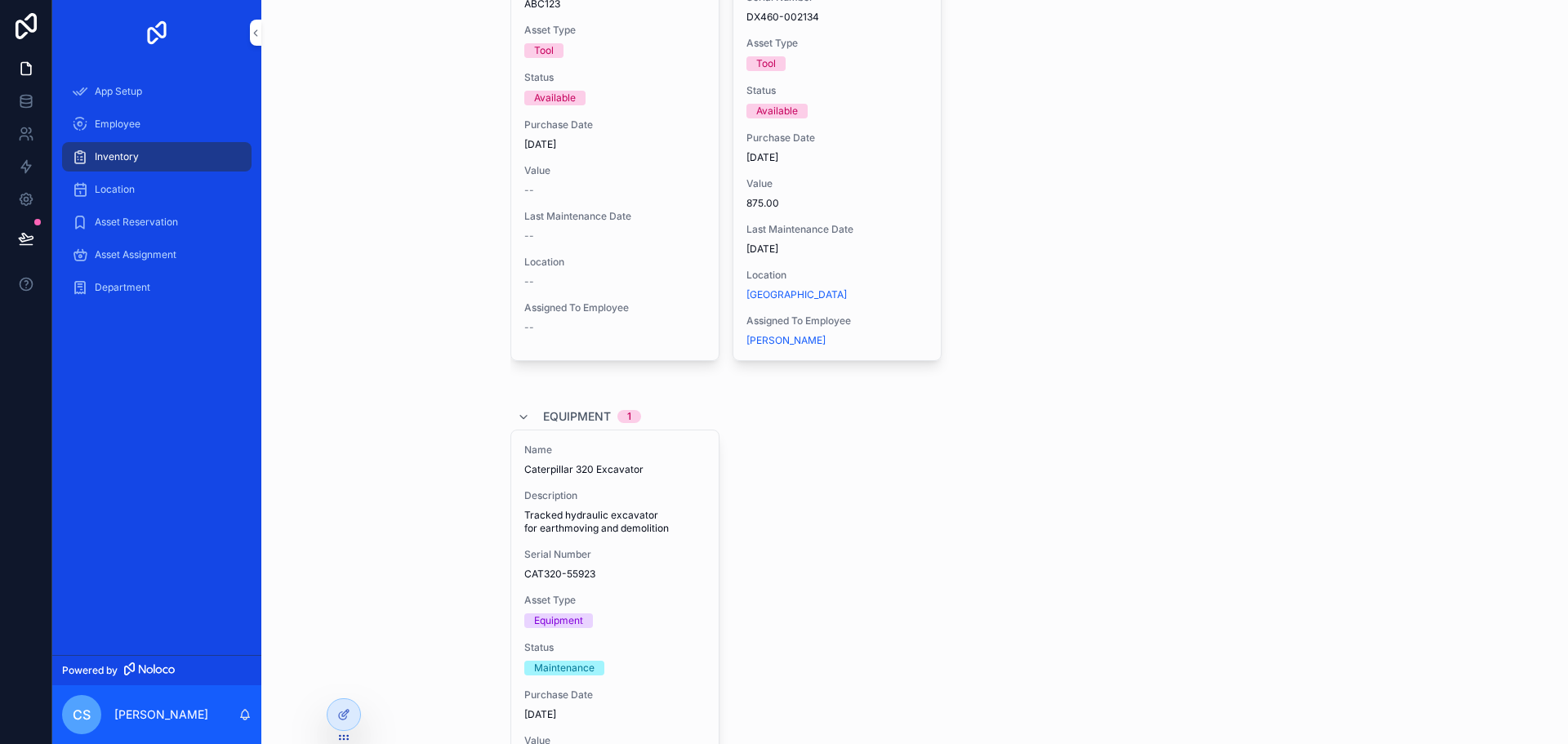
scroll to position [326, 0]
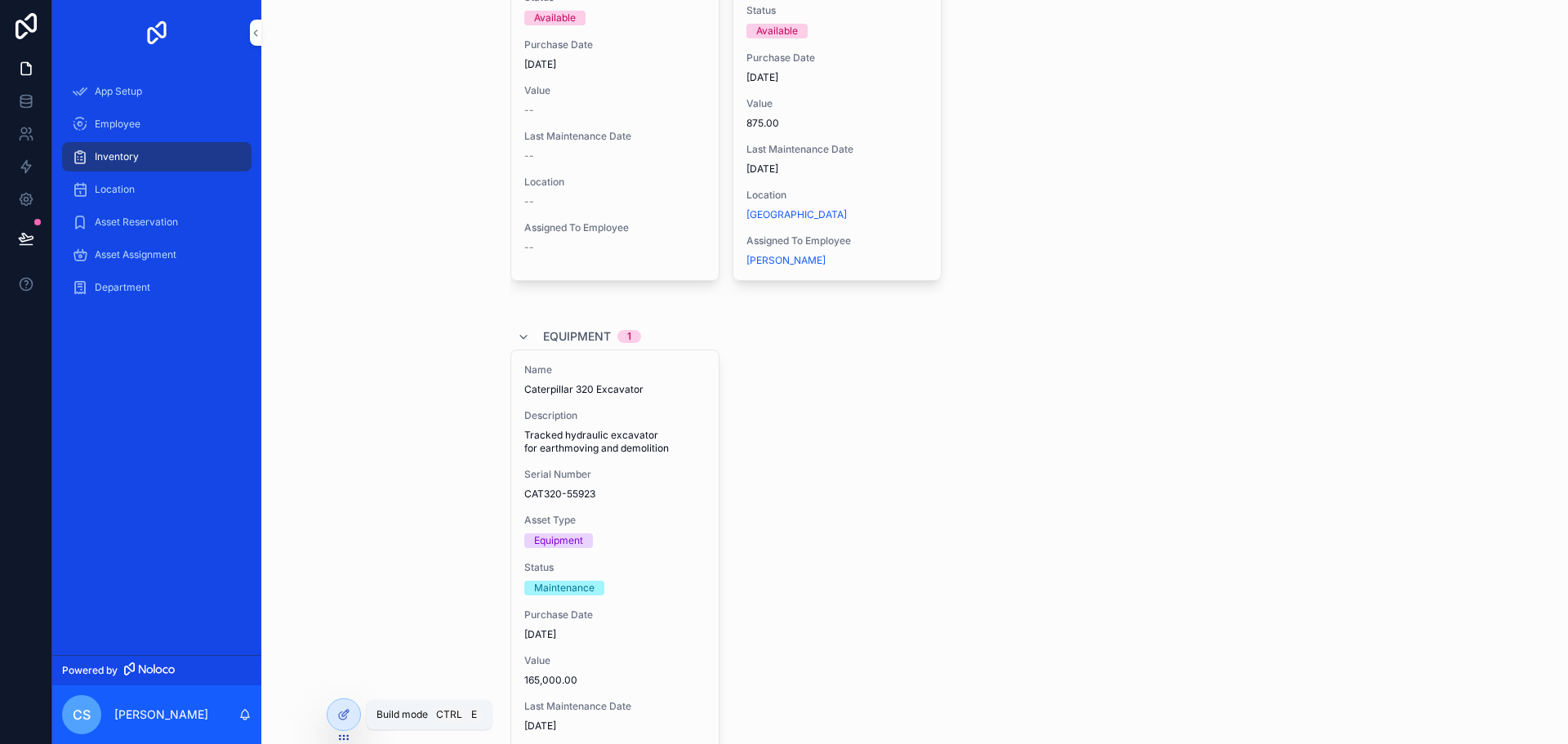
click at [337, 716] on icon at bounding box center [343, 714] width 13 height 13
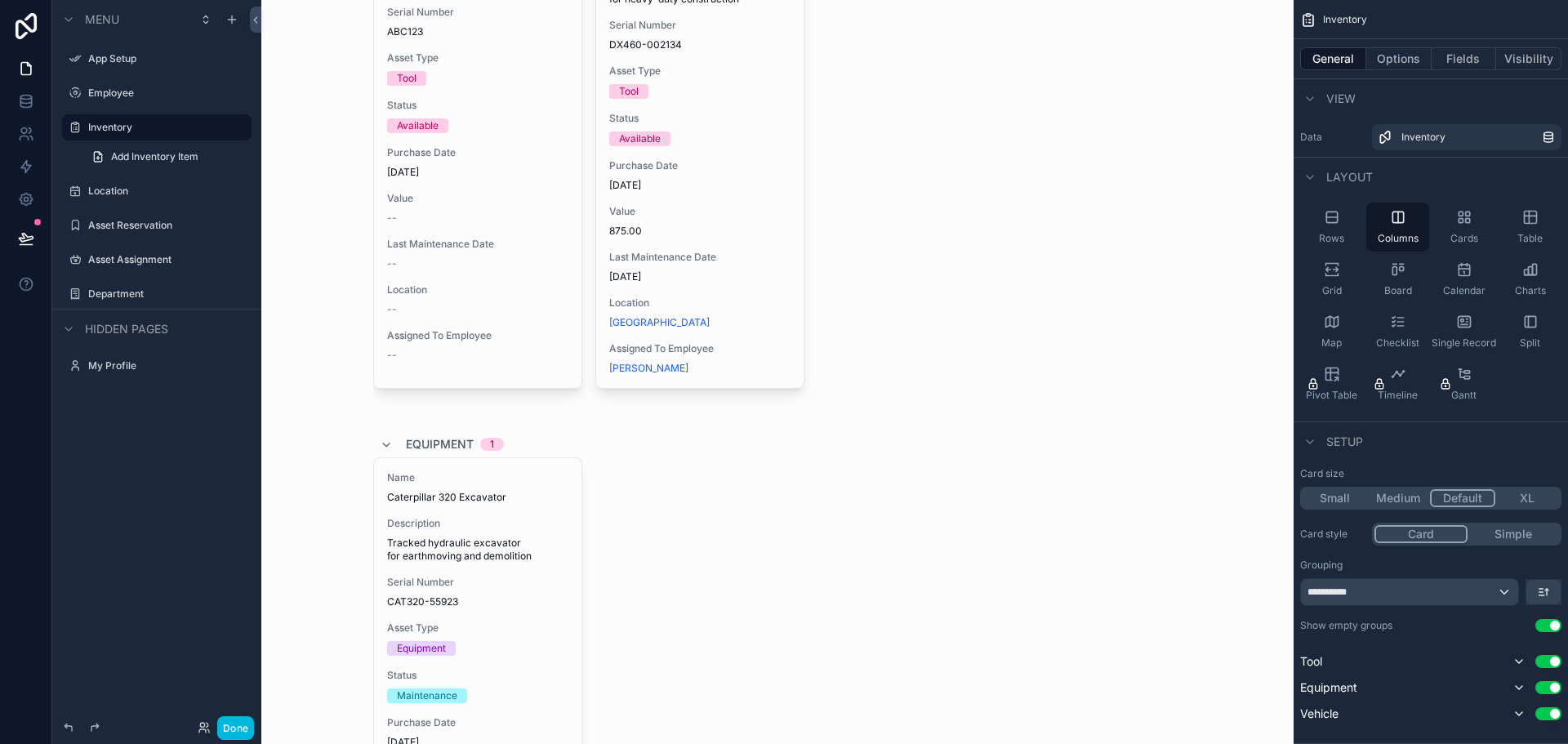
scroll to position [0, 0]
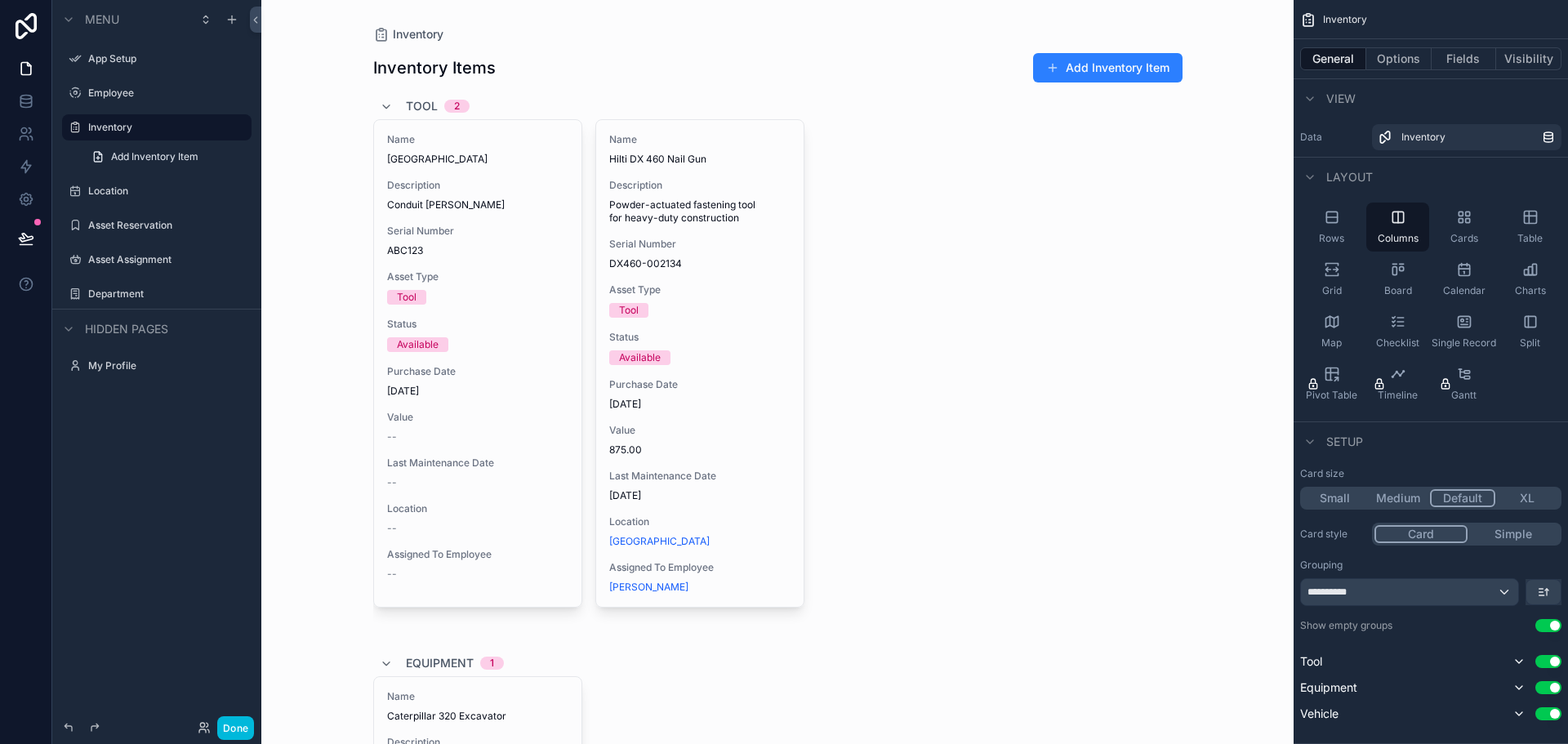
click at [395, 107] on div "Tool 2" at bounding box center [424, 106] width 90 height 26
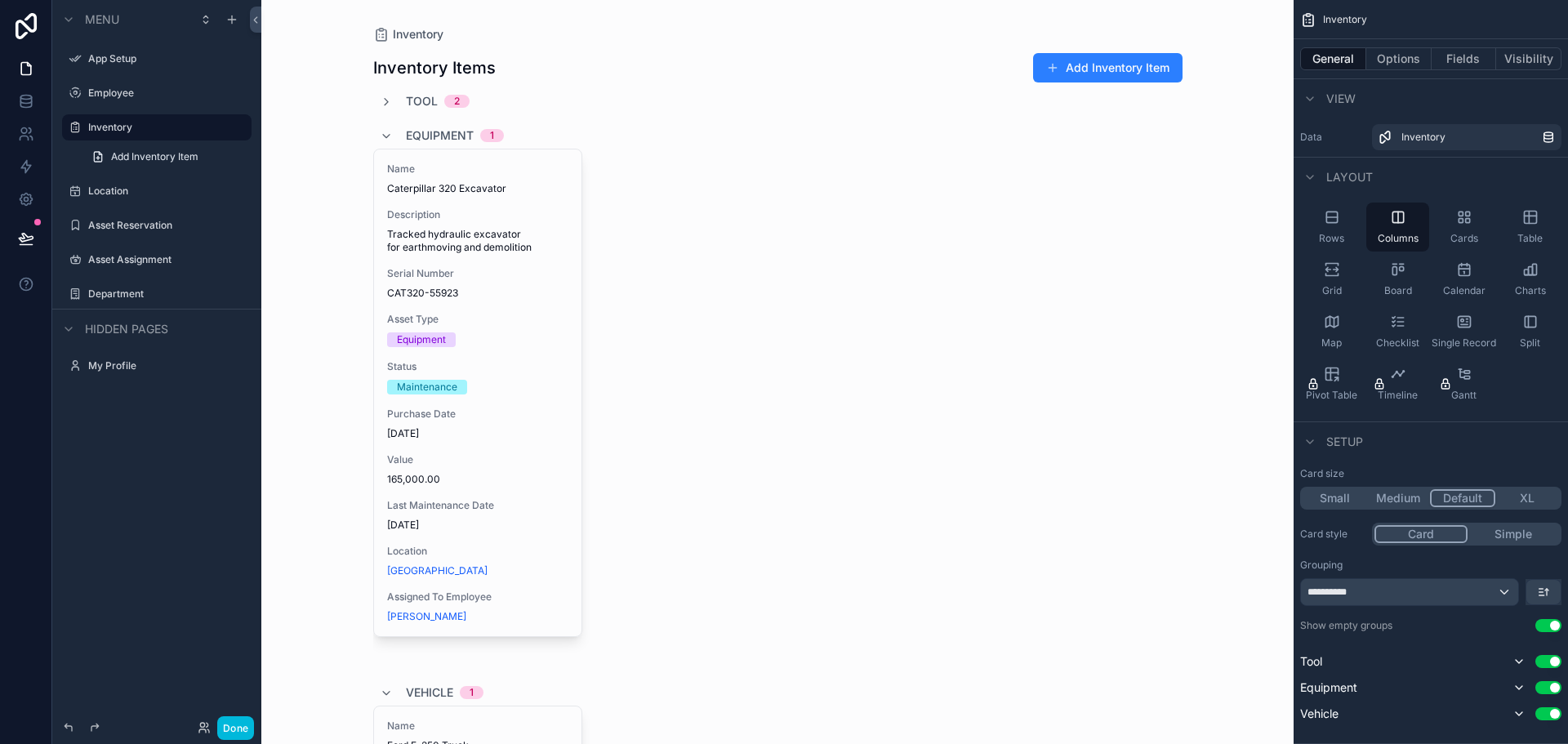
click at [382, 102] on icon "scrollable content" at bounding box center [386, 101] width 13 height 13
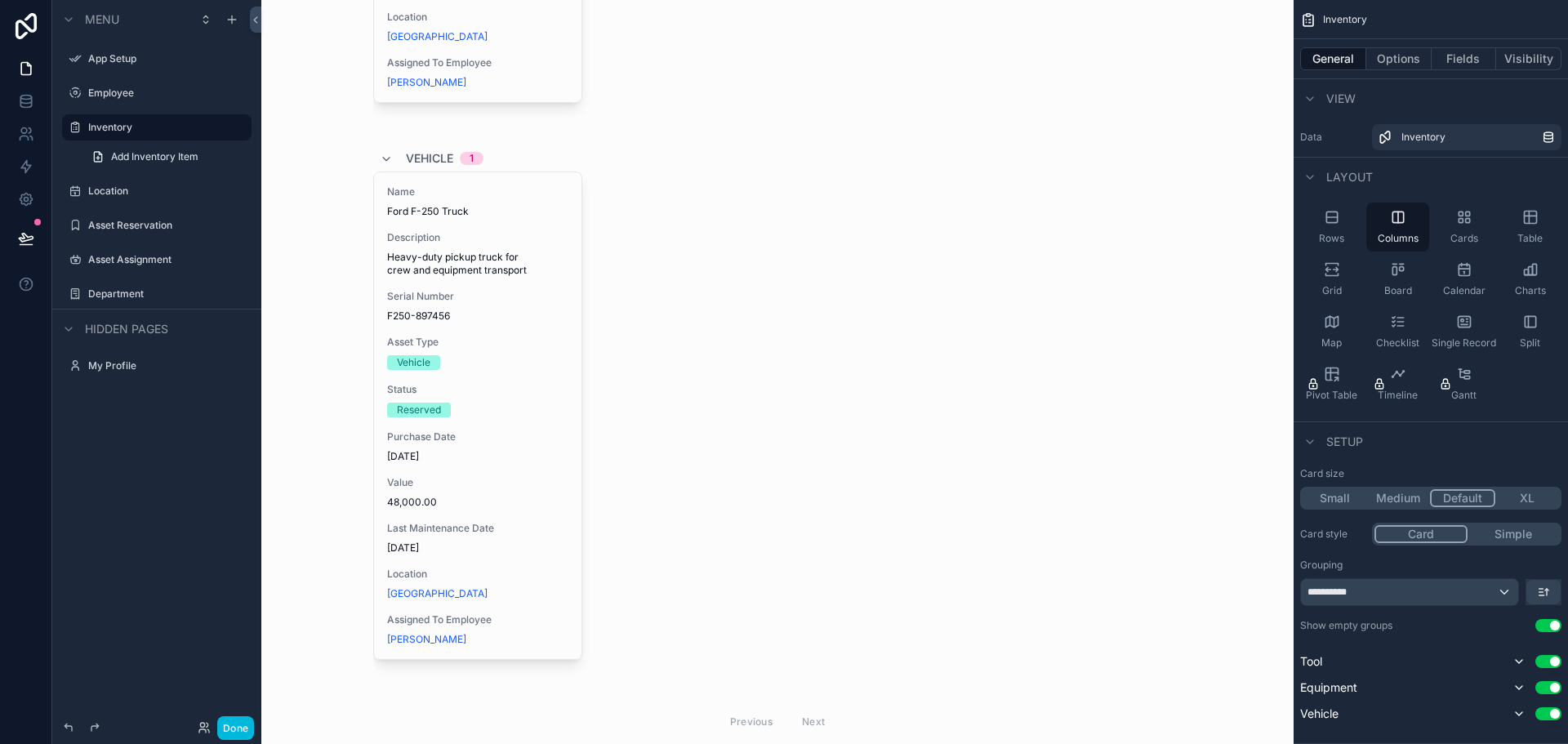
scroll to position [491, 0]
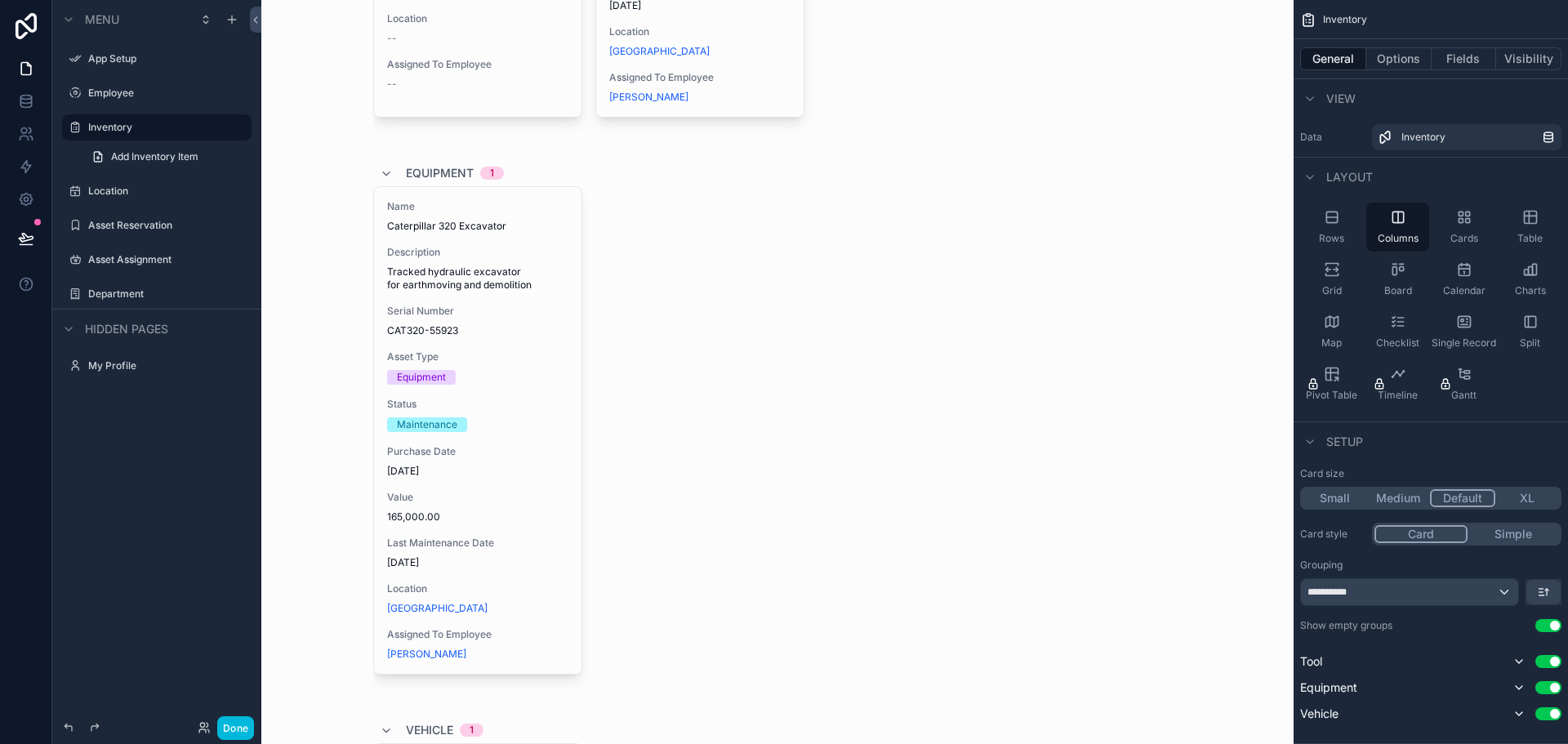
drag, startPoint x: 159, startPoint y: 524, endPoint x: 162, endPoint y: 512, distance: 12.4
click at [159, 521] on div "Menu App Setup Employee Inventory Add Inventory Item Location Asset Reservation…" at bounding box center [156, 362] width 209 height 724
click at [380, 735] on icon "scrollable content" at bounding box center [386, 730] width 13 height 13
click at [375, 735] on div "Tool 2 Name [GEOGRAPHIC_DATA] Description Conduit [PERSON_NAME] Serial Number A…" at bounding box center [778, 194] width 809 height 1182
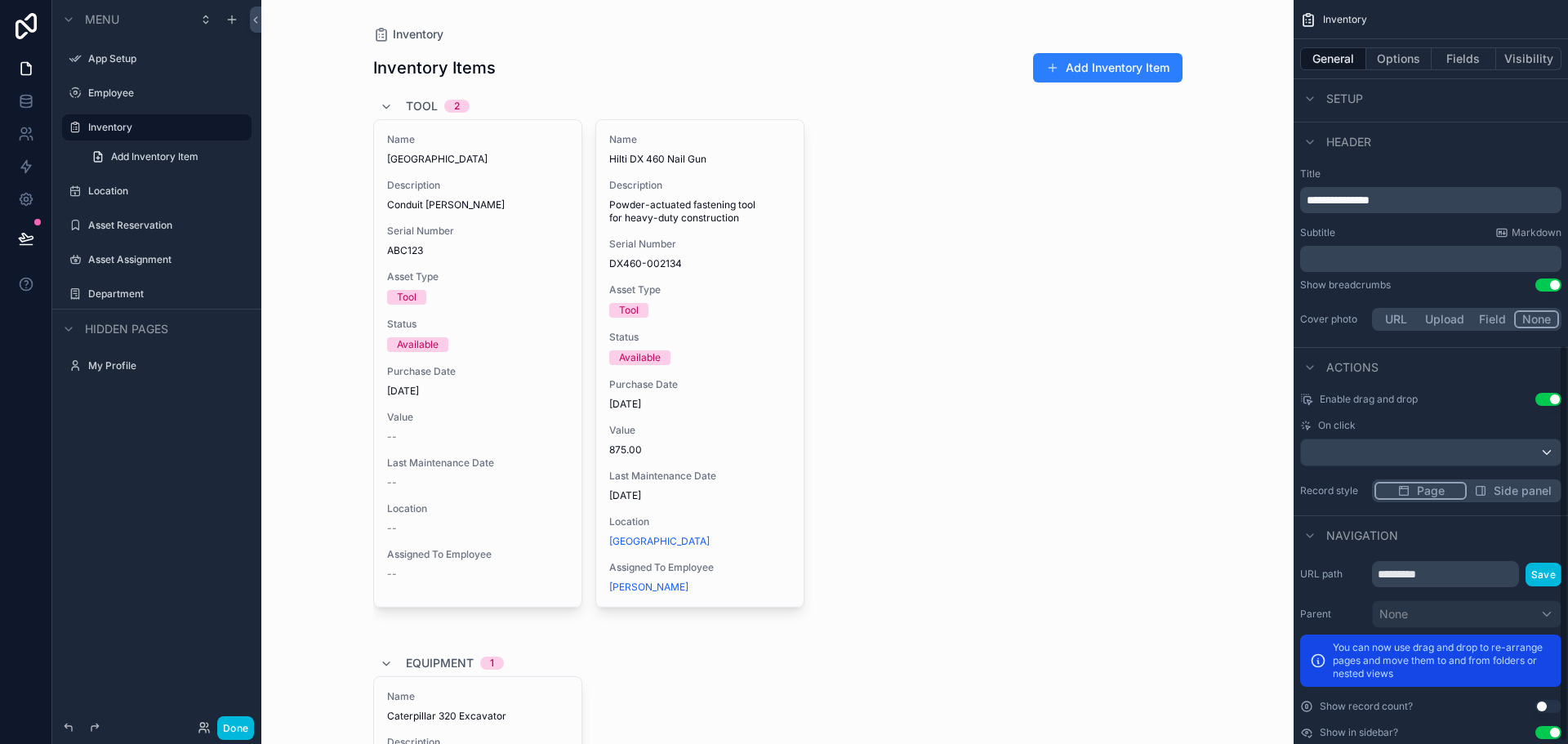
scroll to position [649, 0]
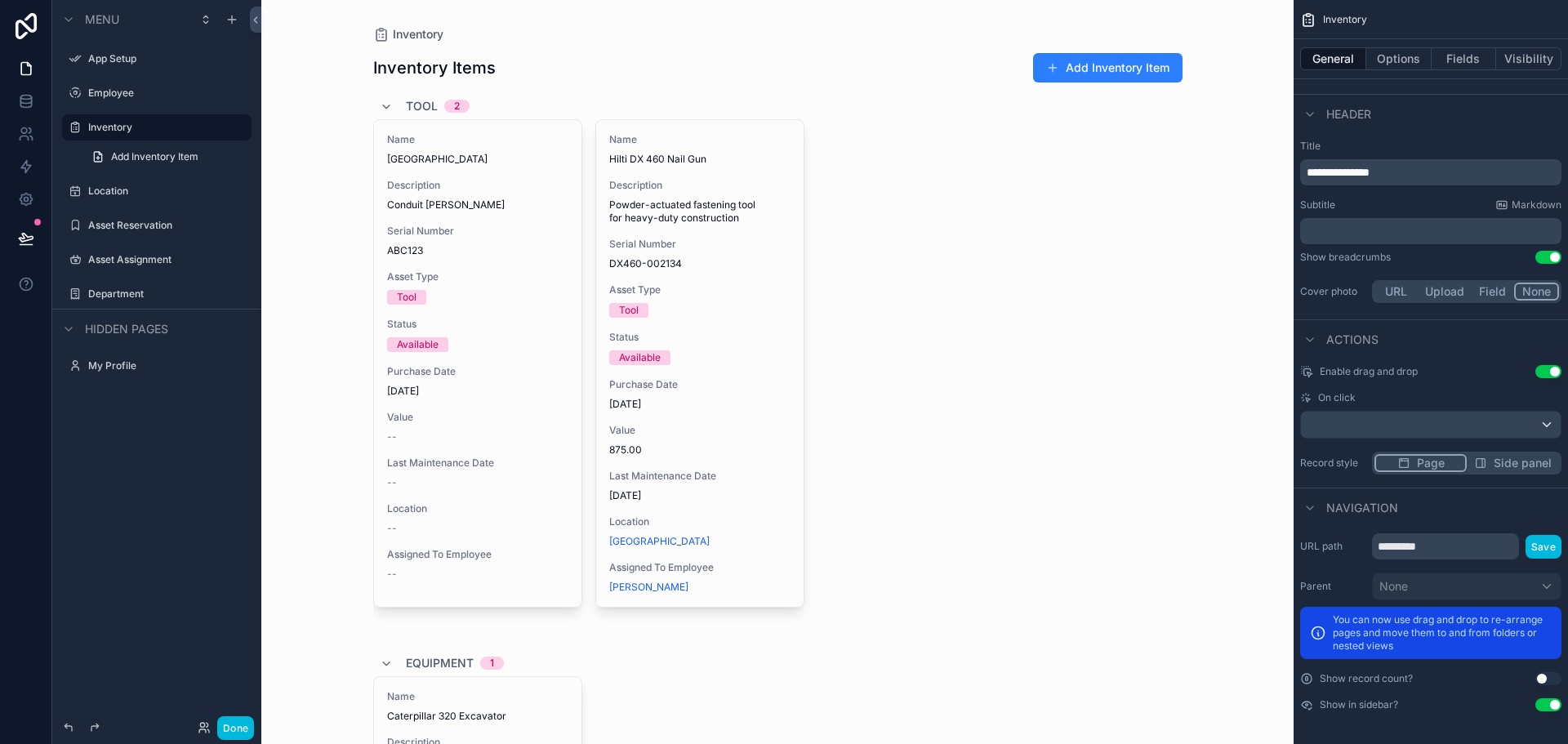
click at [1490, 467] on button "Side panel" at bounding box center [1512, 463] width 92 height 18
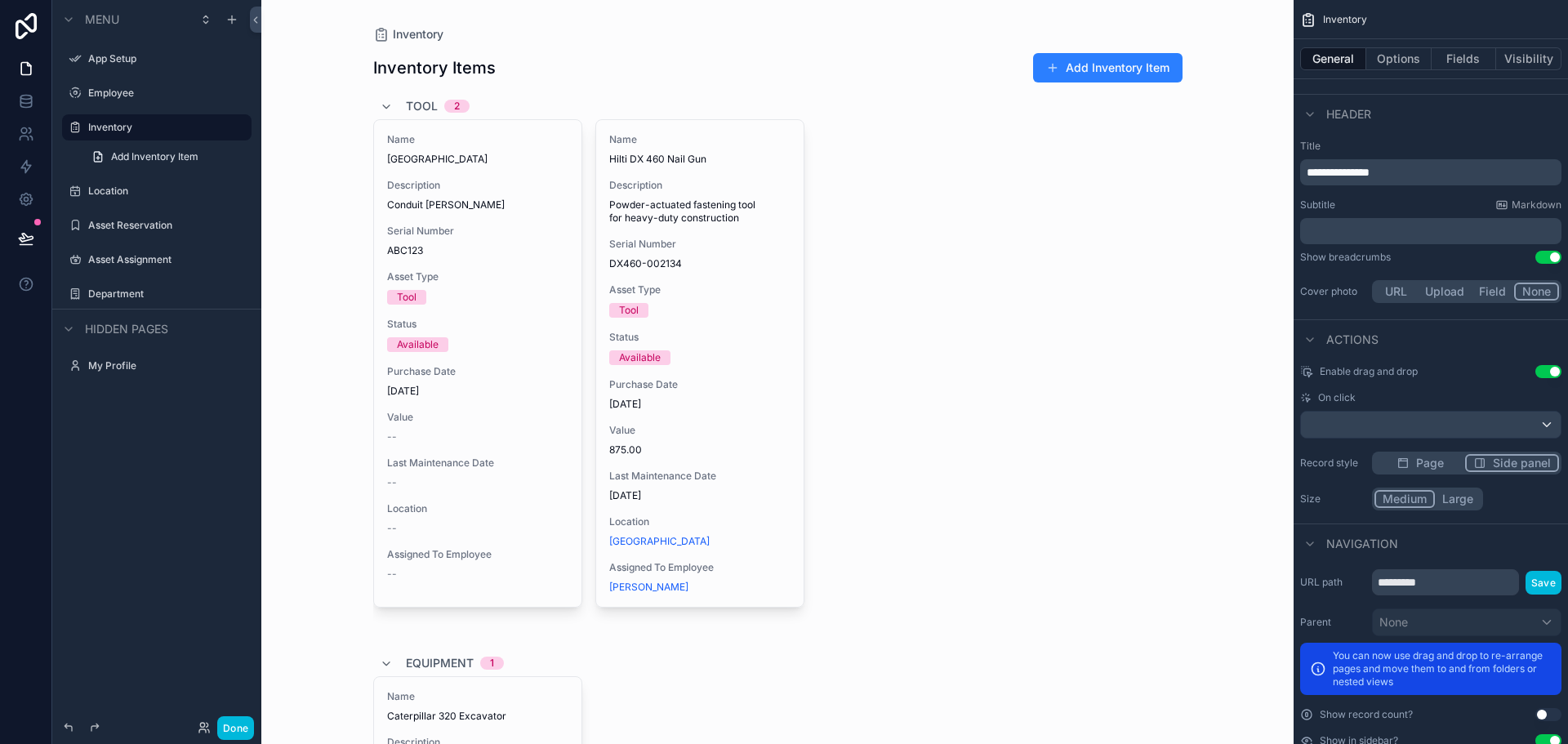
click at [1437, 469] on span "Page" at bounding box center [1430, 463] width 27 height 16
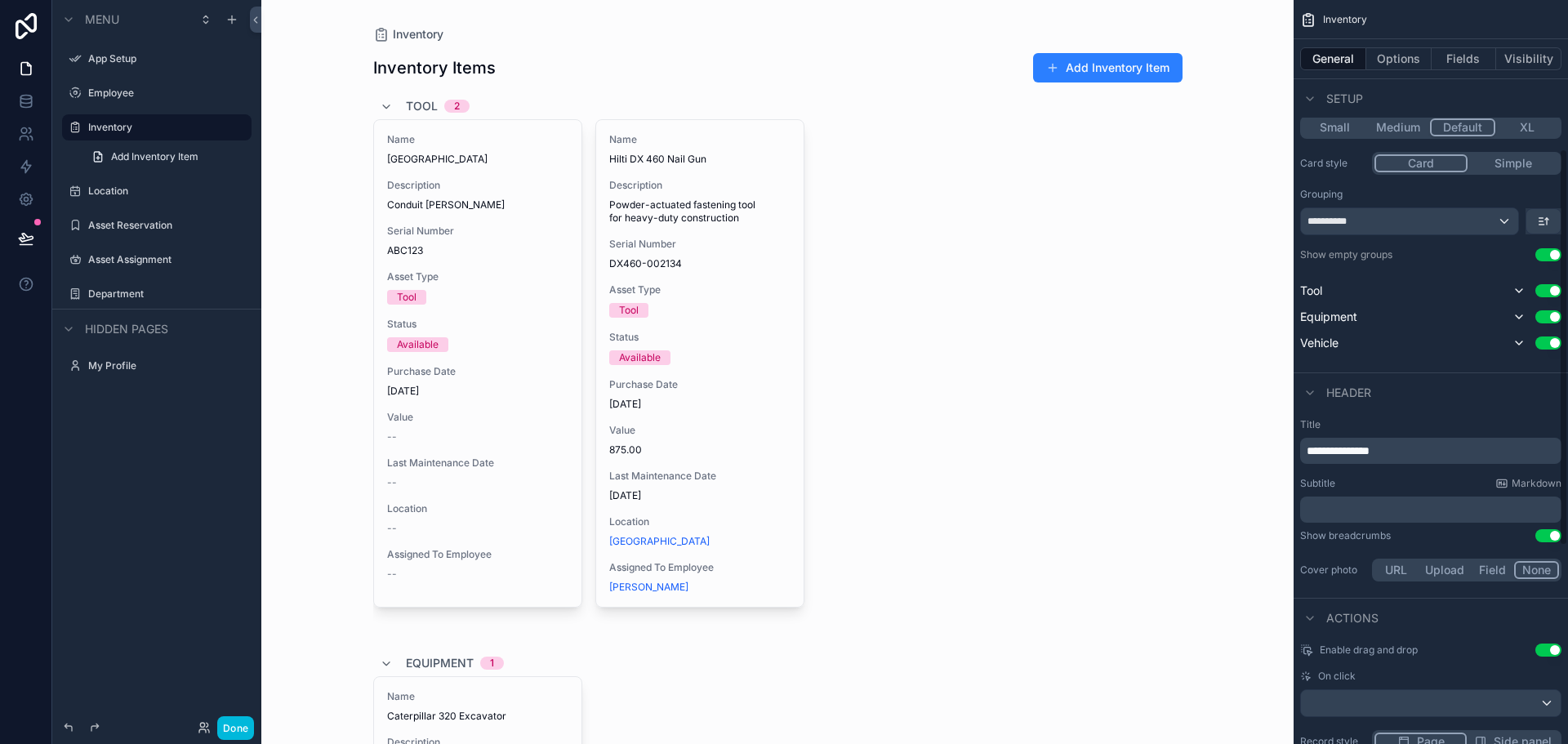
scroll to position [77, 0]
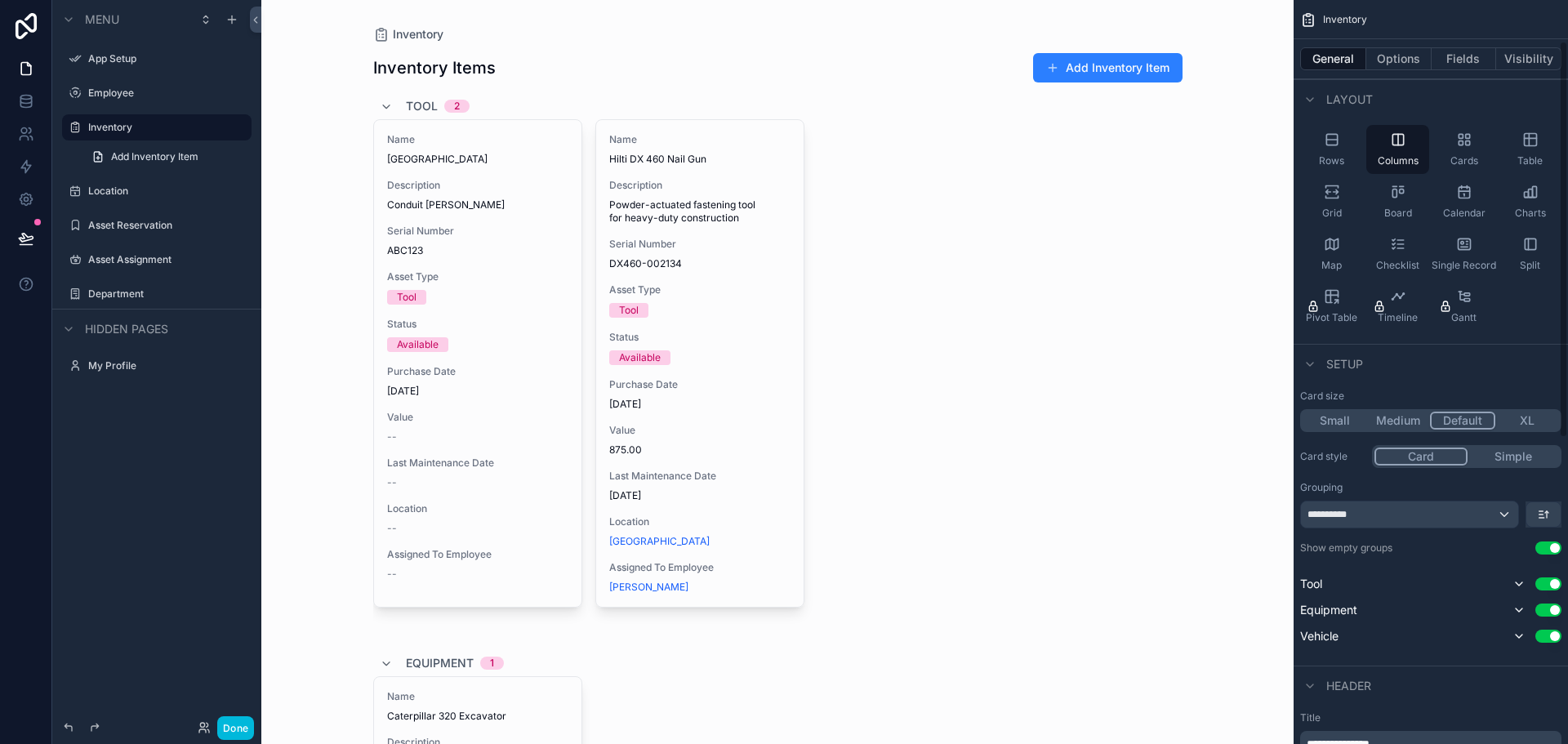
click at [1242, 25] on div "Inventory Inventory Items Add Inventory Item Tool 2 Name [GEOGRAPHIC_DATA] Desc…" at bounding box center [777, 372] width 1032 height 744
click at [404, 34] on span "Inventory" at bounding box center [417, 34] width 51 height 16
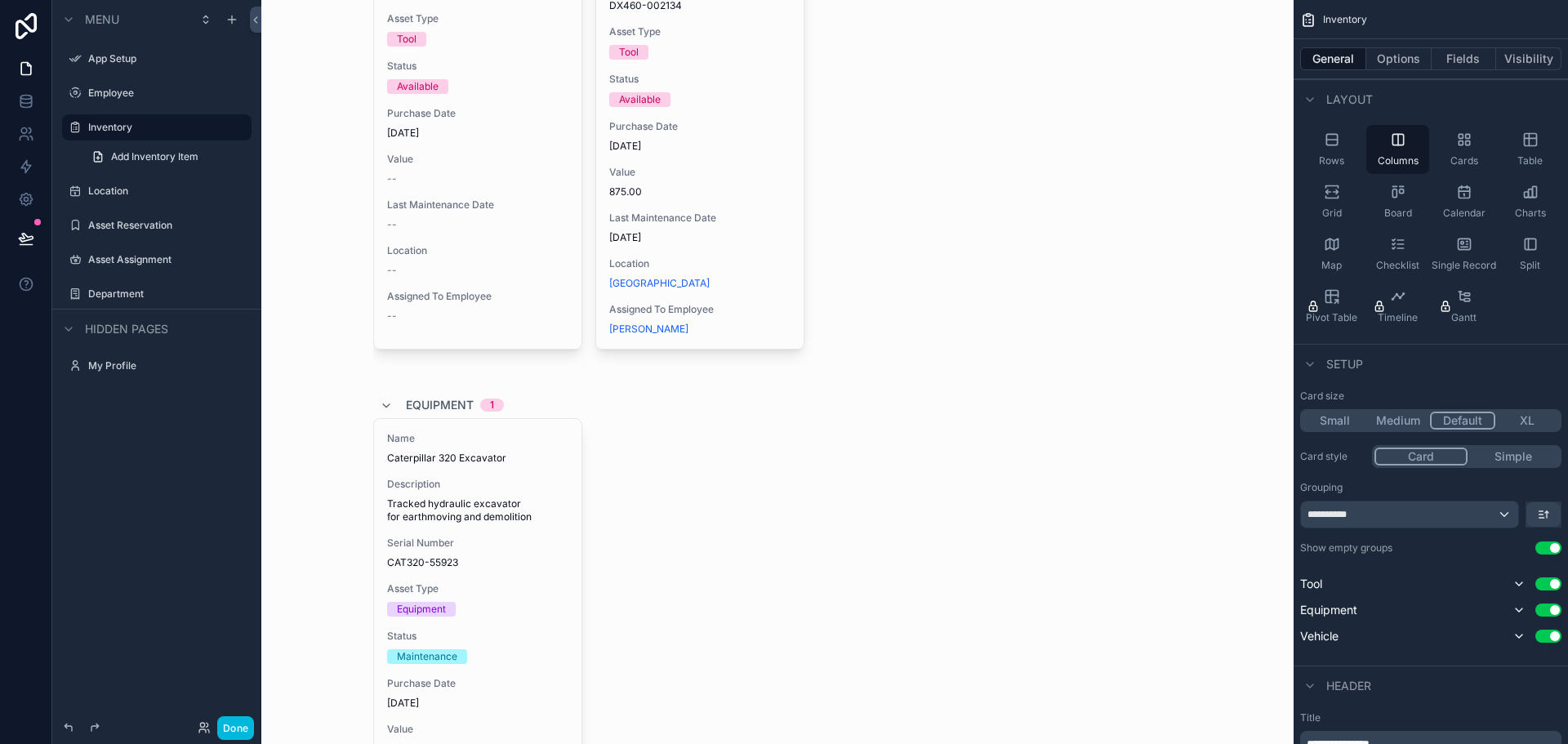
scroll to position [257, 0]
click at [232, 722] on button "Done" at bounding box center [235, 729] width 37 height 24
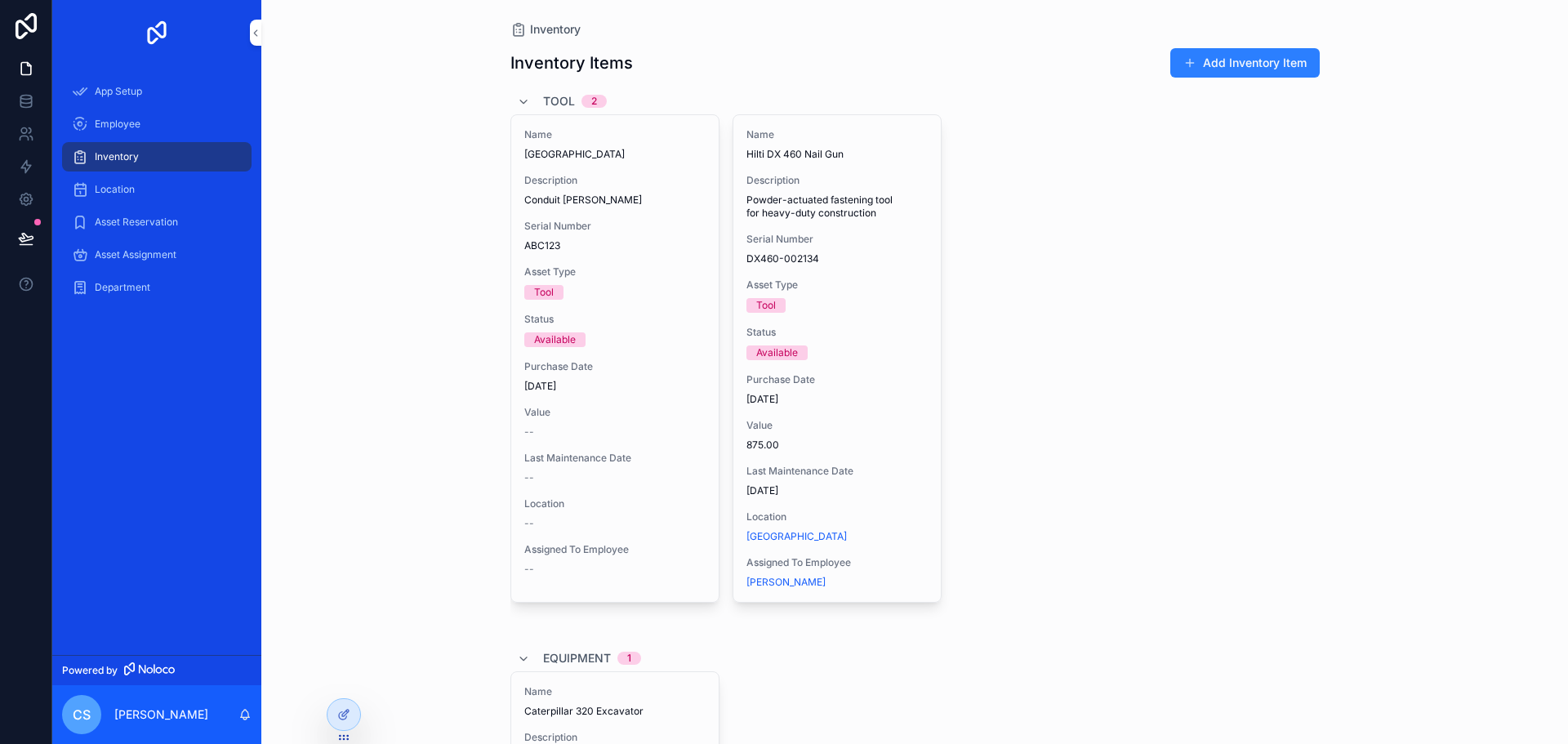
scroll to position [0, 0]
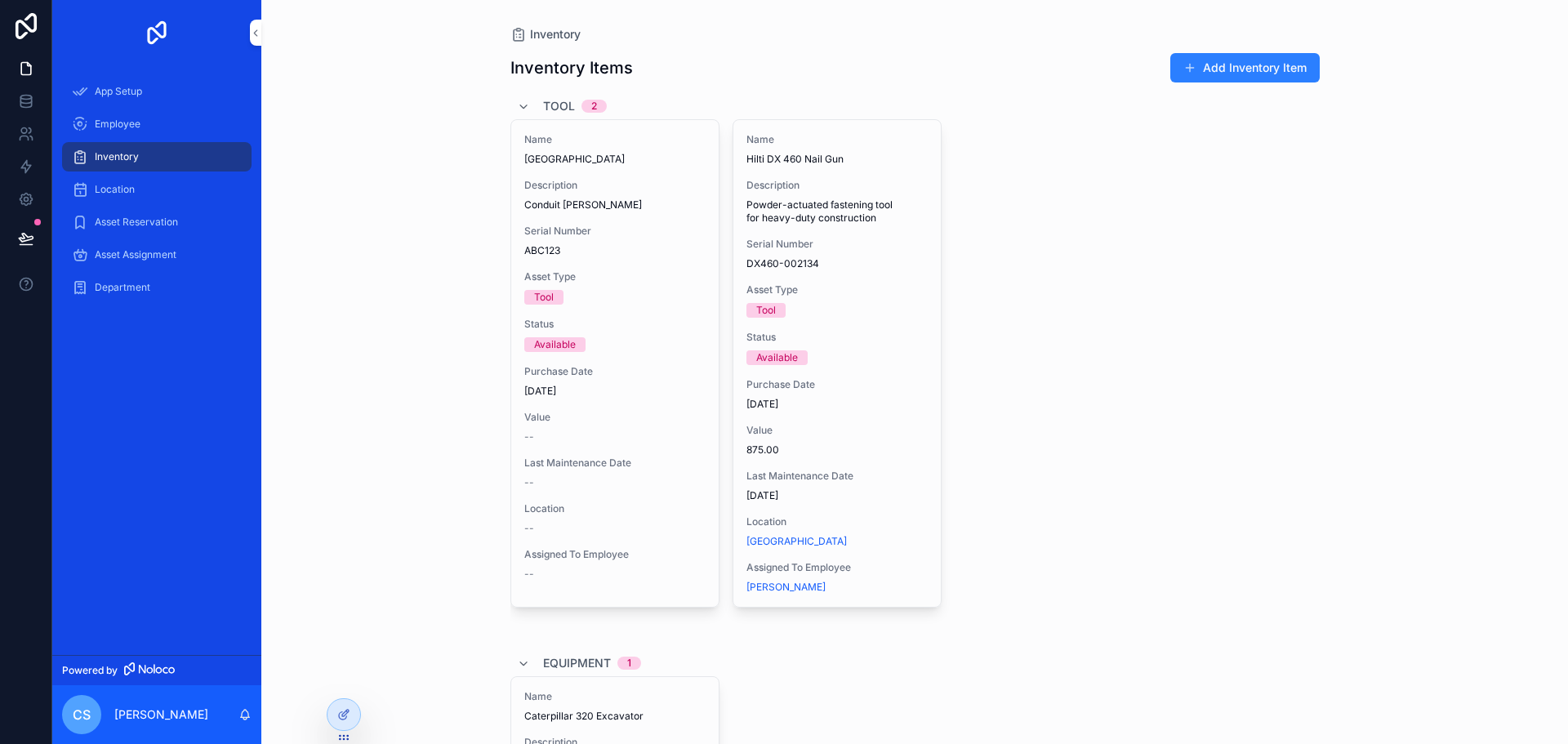
click at [100, 192] on span "Location" at bounding box center [114, 189] width 40 height 13
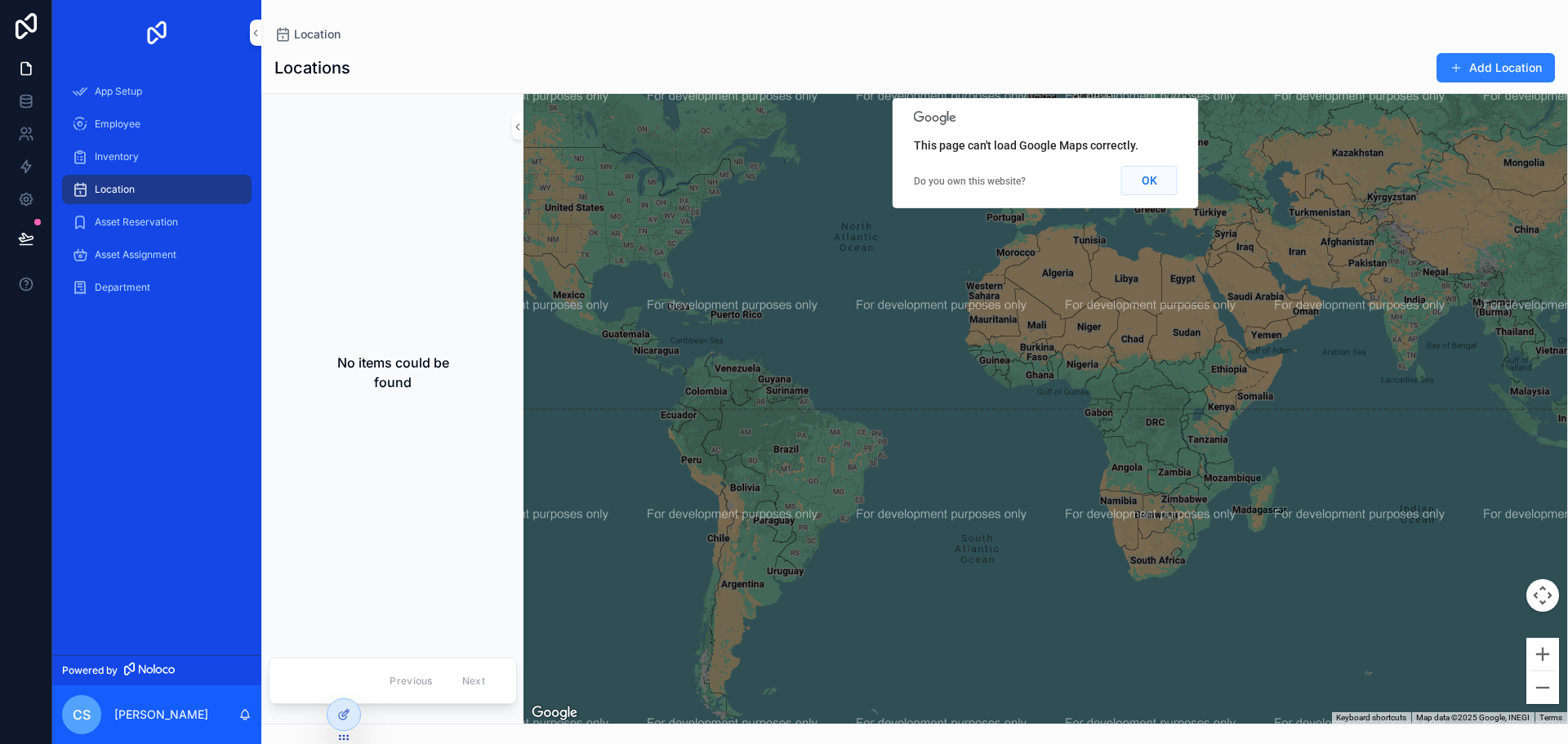
click at [1152, 181] on button "OK" at bounding box center [1150, 180] width 57 height 29
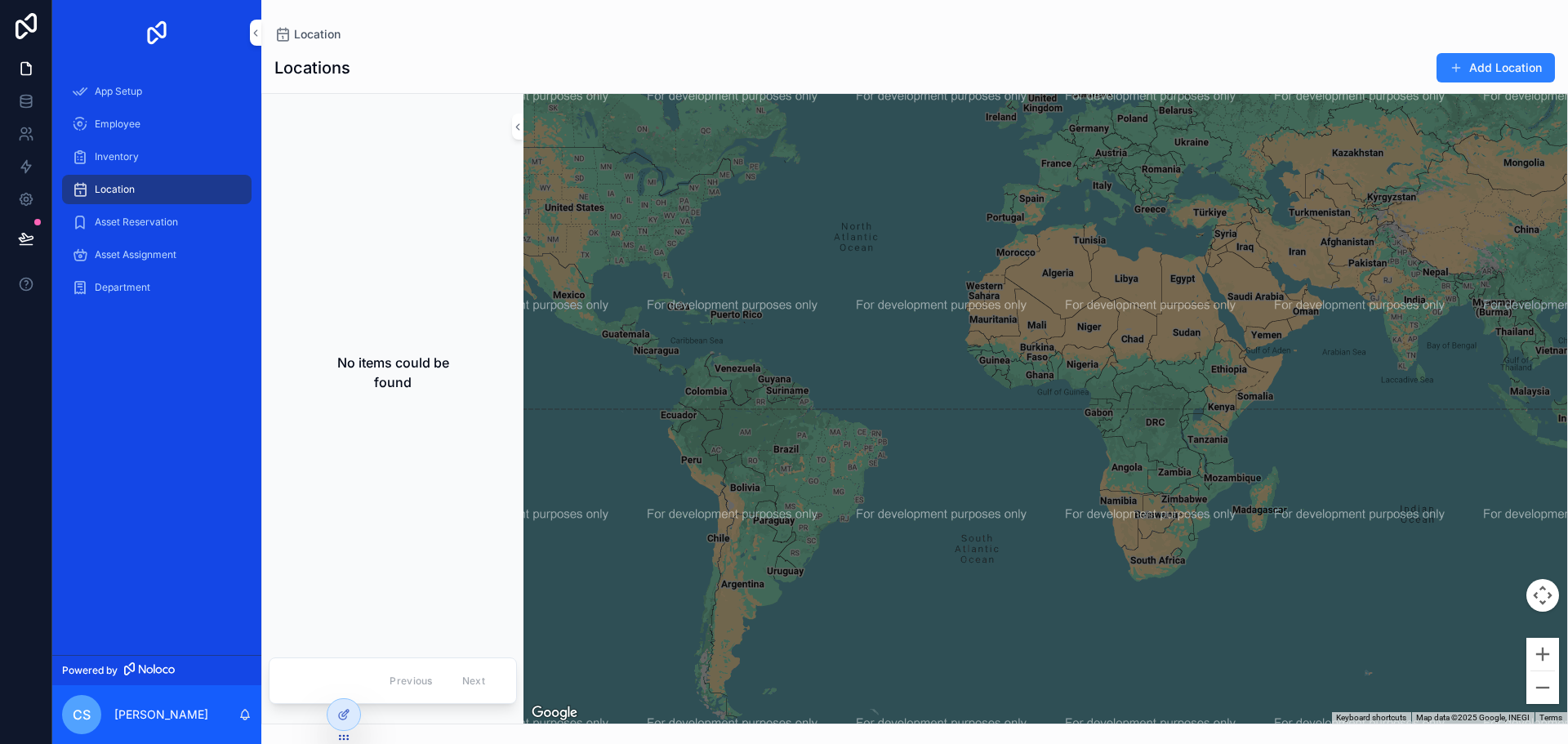
click at [158, 216] on span "Asset Reservation" at bounding box center [136, 222] width 83 height 13
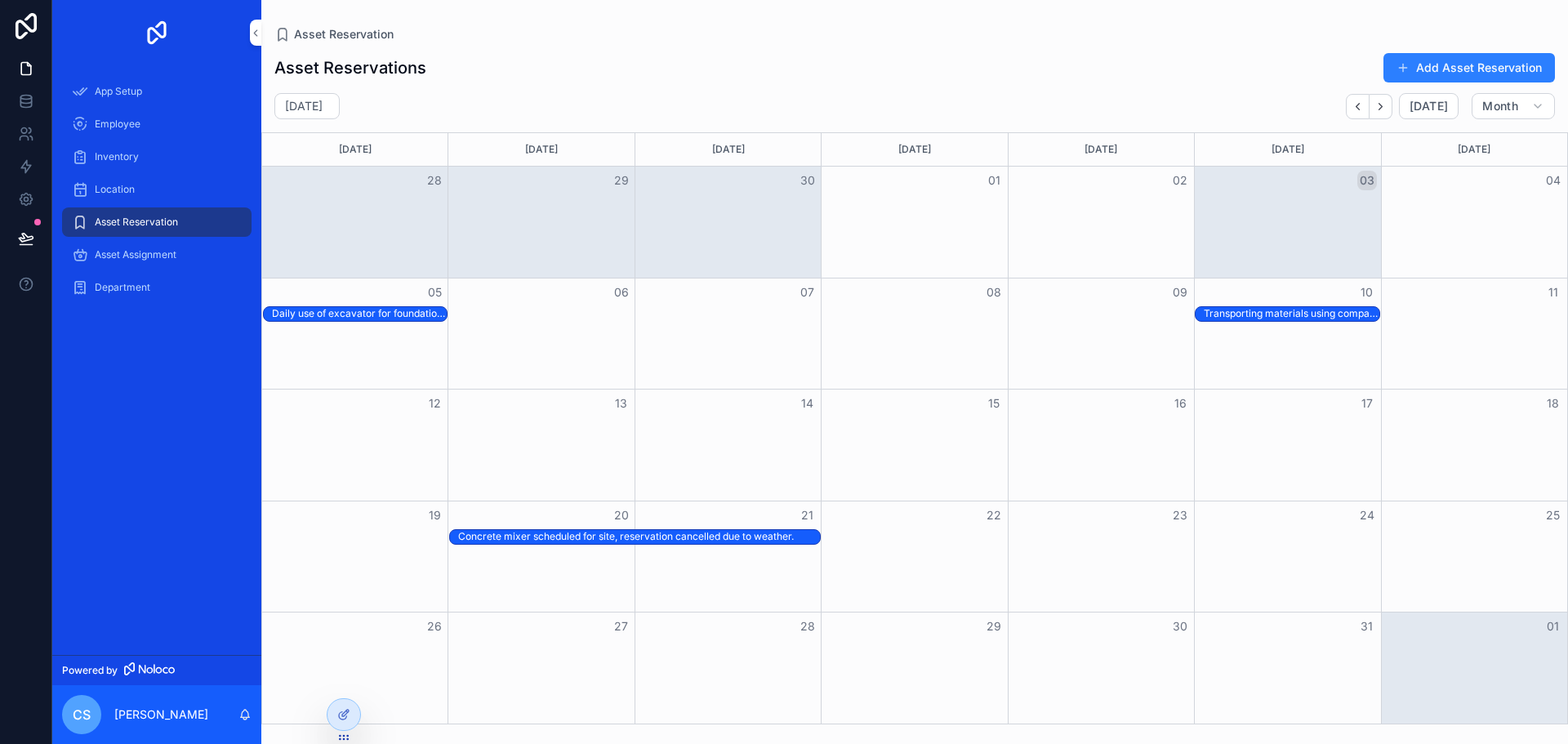
click at [158, 261] on div "Asset Assignment" at bounding box center [157, 254] width 170 height 26
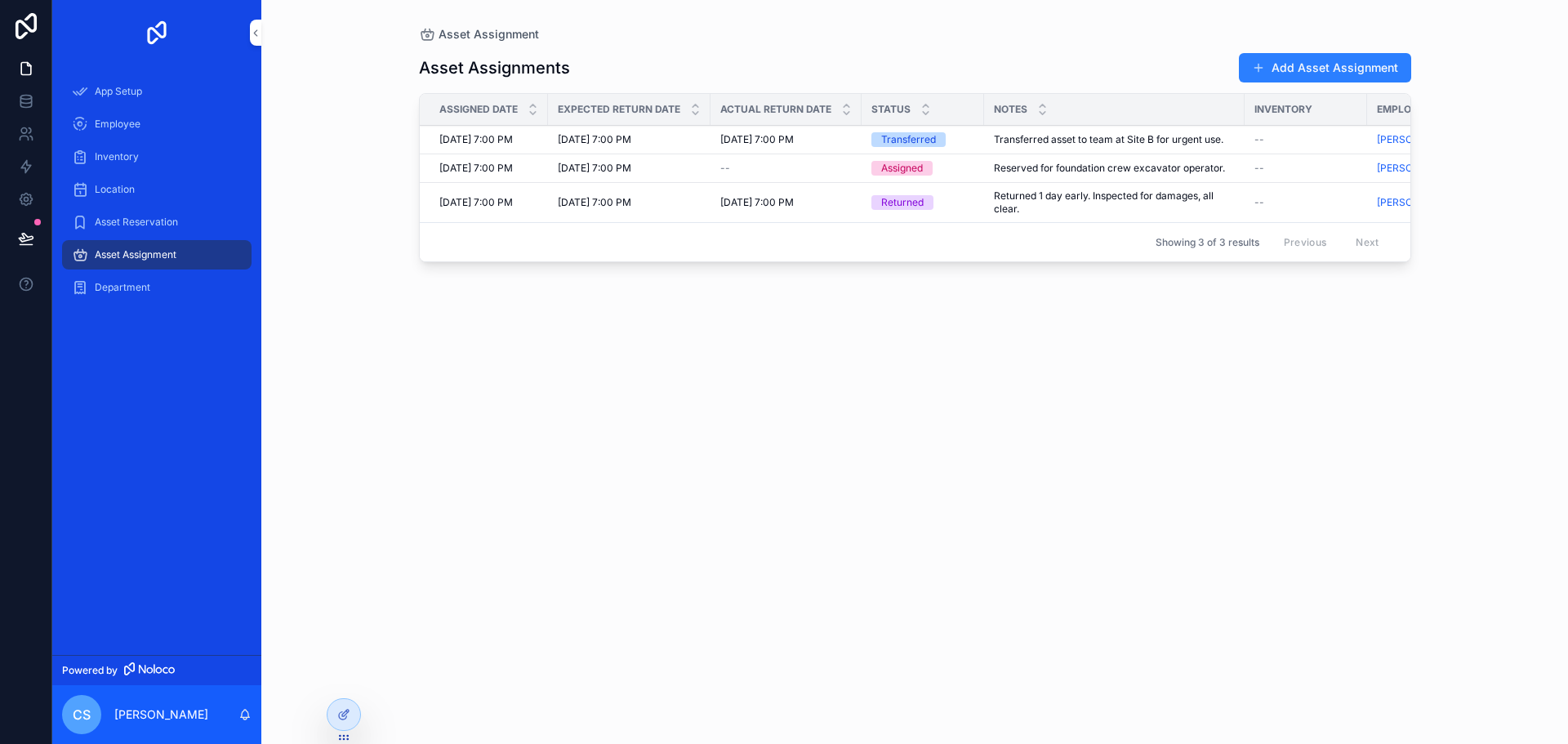
click at [125, 281] on span "Department" at bounding box center [122, 287] width 56 height 13
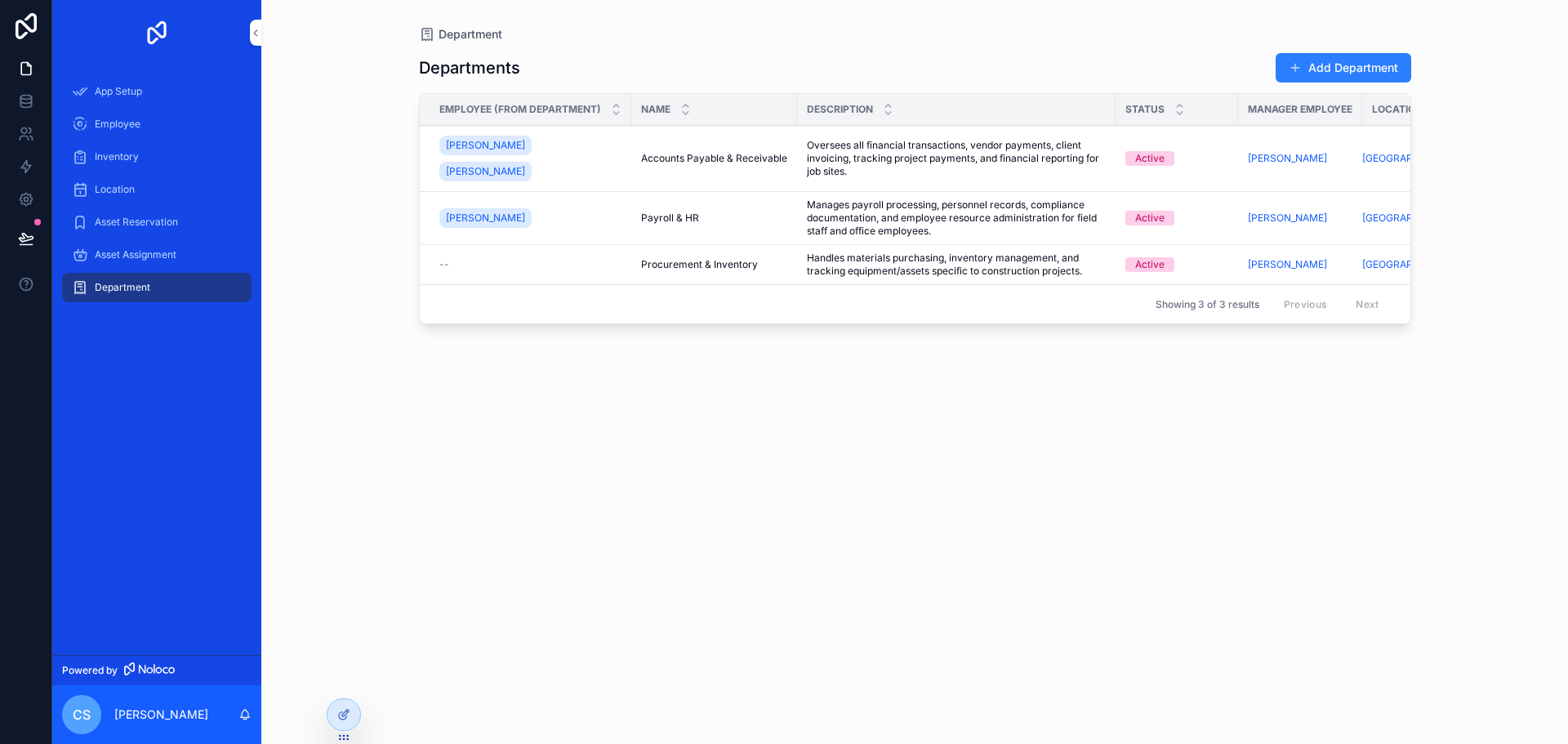
click at [351, 369] on div "Department Departments Add Department Employee (from Department) Name Descripti…" at bounding box center [914, 372] width 1306 height 744
click at [77, 720] on span "CS" at bounding box center [82, 715] width 18 height 20
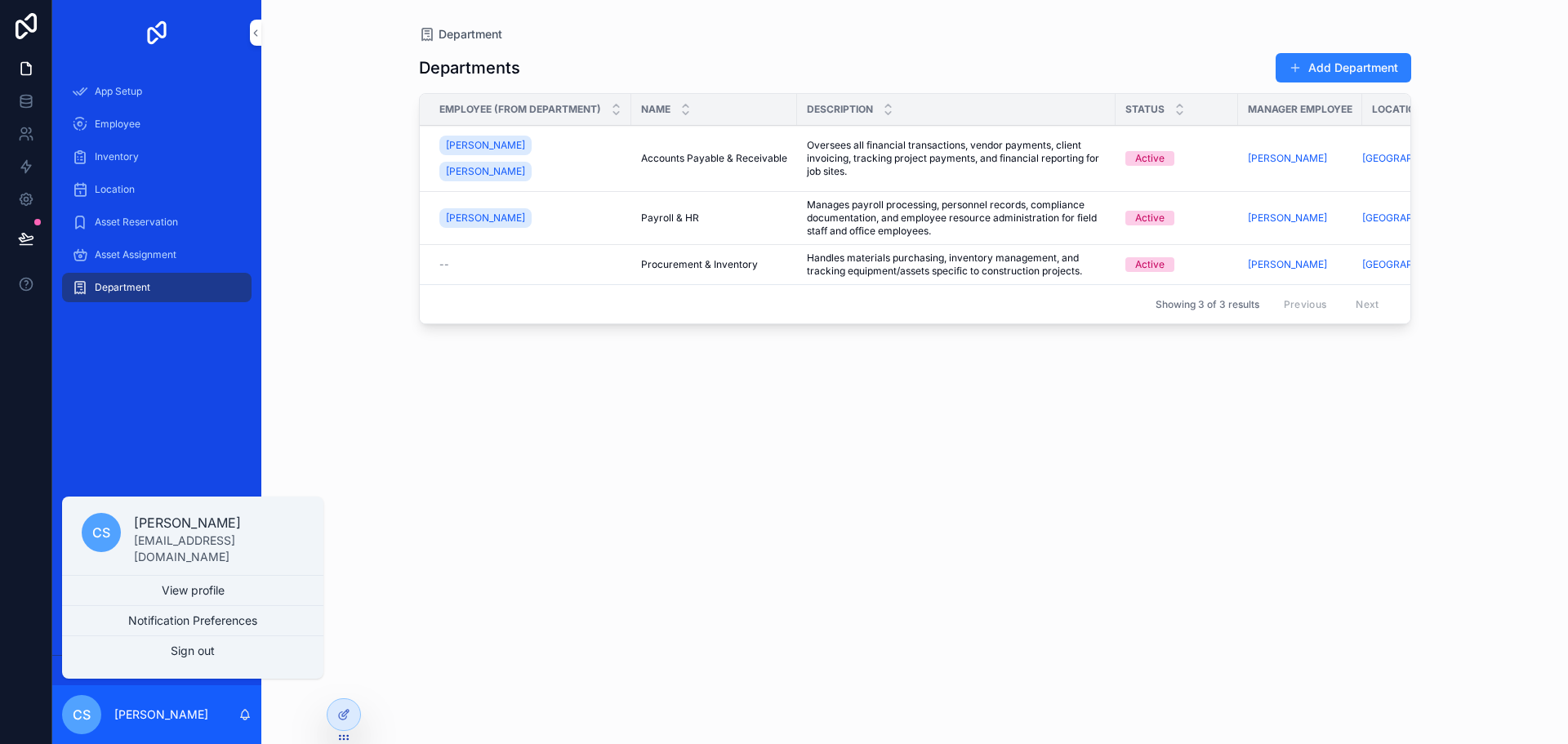
click at [198, 416] on div "App Setup Employee Inventory Location Asset Reservation Asset Assignment Depart…" at bounding box center [156, 360] width 209 height 590
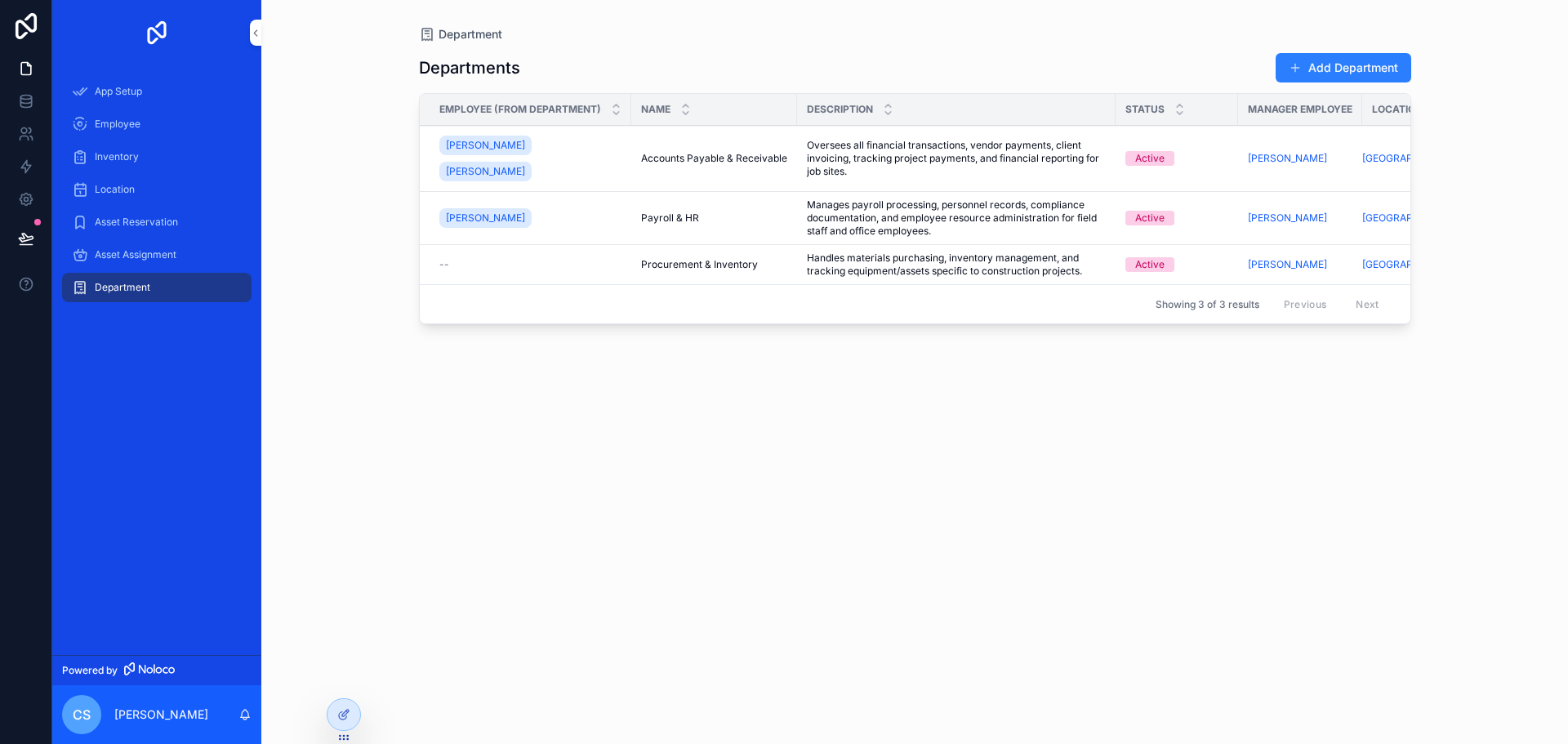
click at [142, 87] on span "App Setup" at bounding box center [118, 91] width 47 height 13
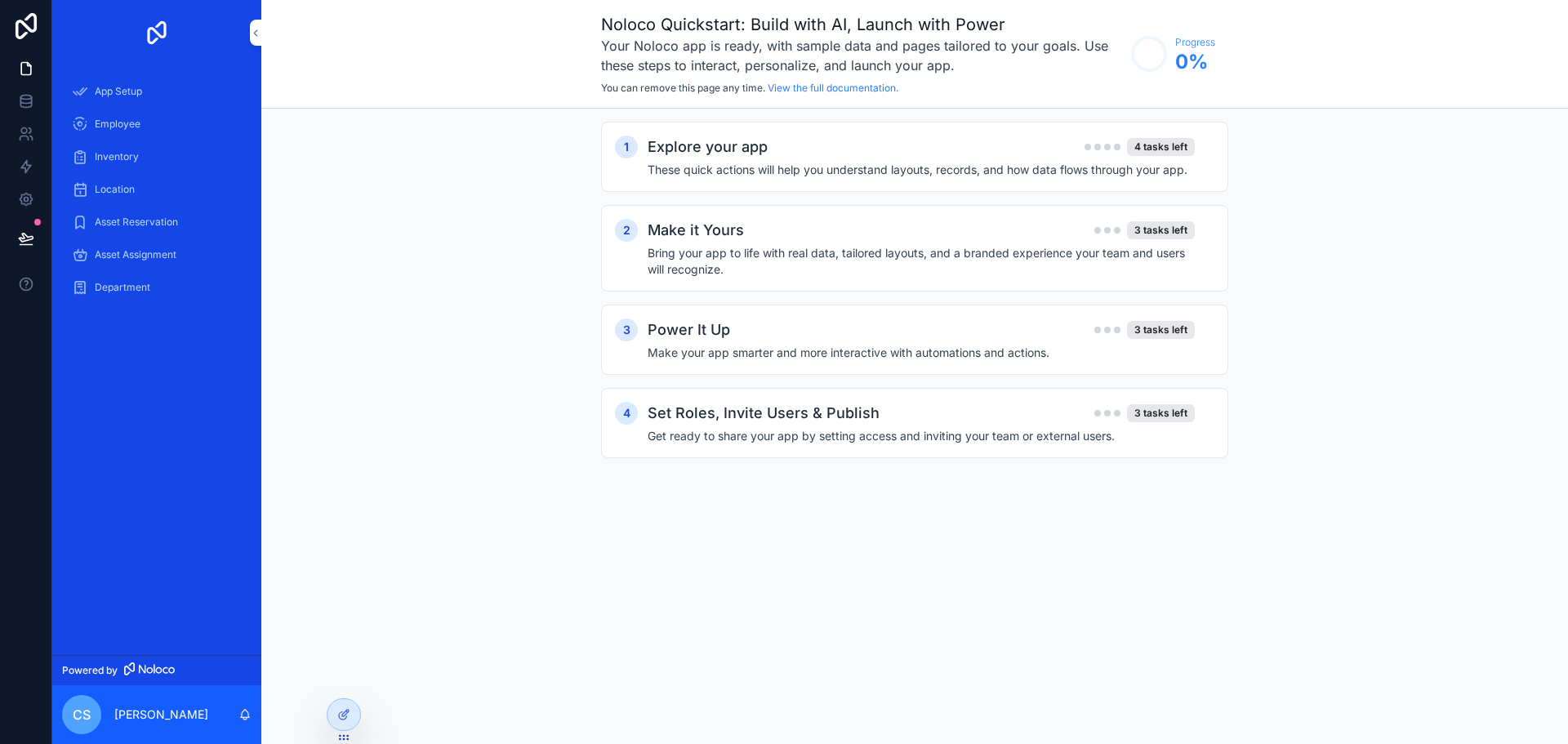
click at [926, 418] on div "Set Roles, Invite Users & Publish 3 tasks left" at bounding box center [921, 413] width 547 height 23
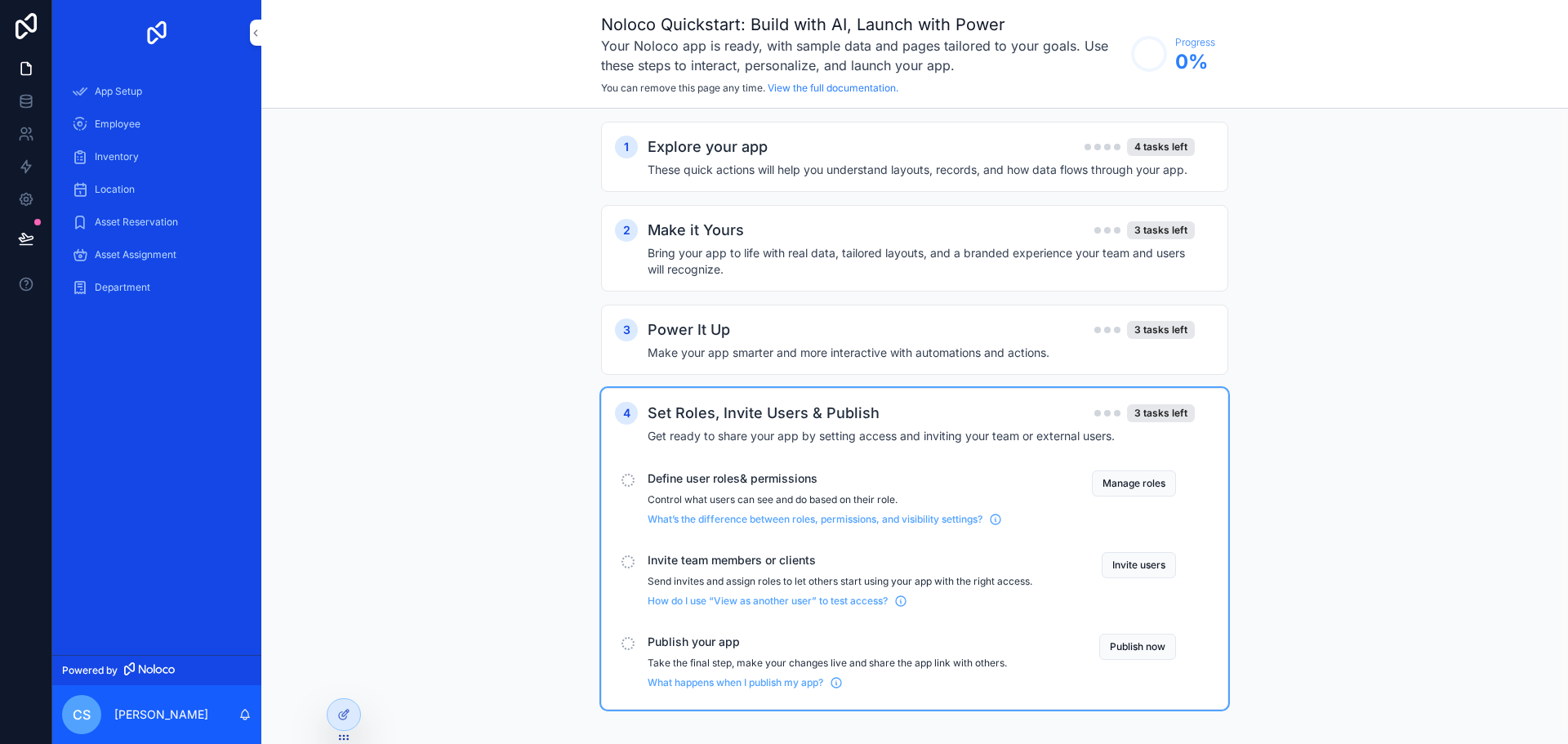
click at [1150, 640] on button "Publish now" at bounding box center [1137, 647] width 76 height 26
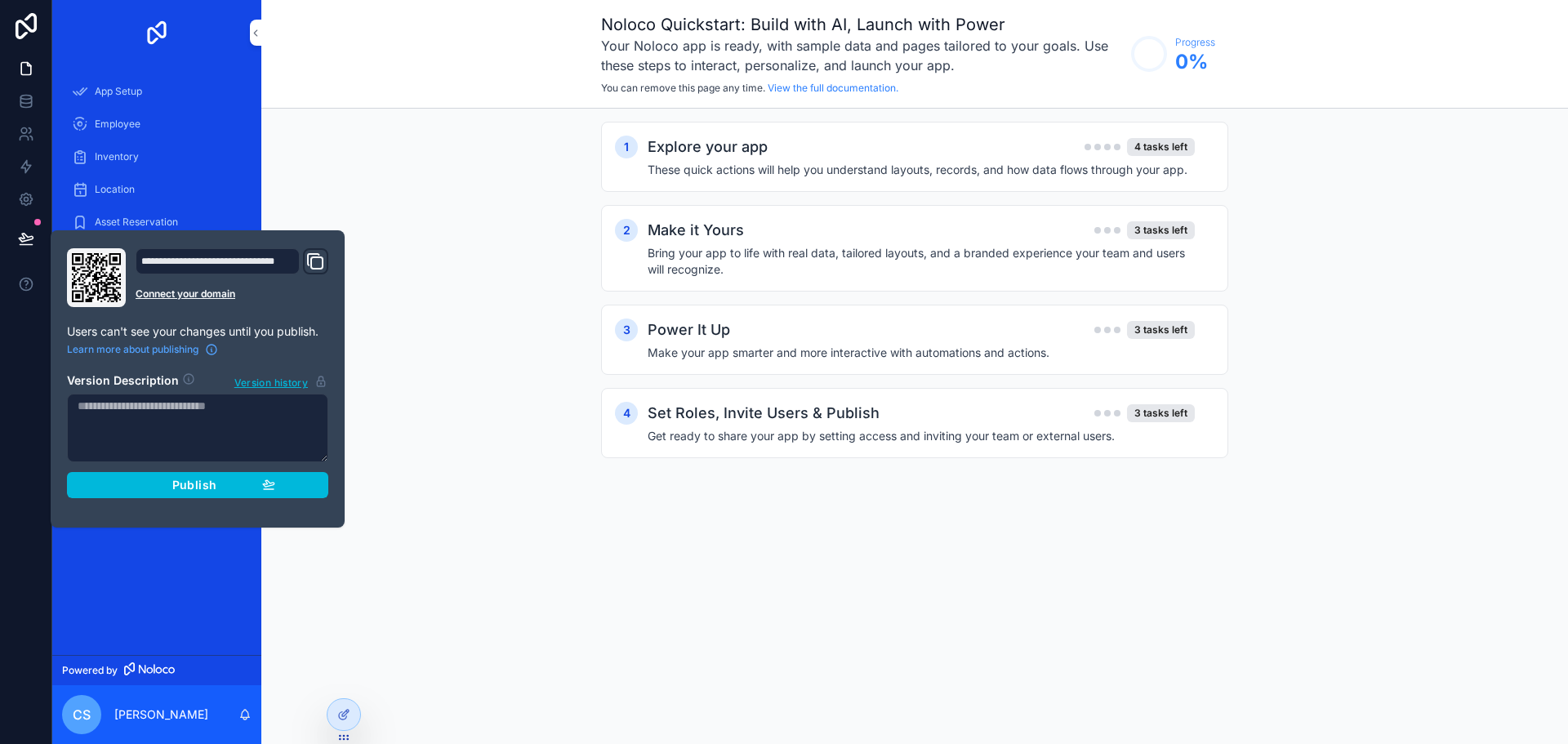
click at [310, 259] on icon "Domain and Custom Link" at bounding box center [315, 261] width 20 height 20
click at [659, 526] on div "Noloco Quickstart: Build with AI, Launch with Power Your Noloco app is ready, w…" at bounding box center [914, 372] width 1306 height 744
